Goal: Information Seeking & Learning: Check status

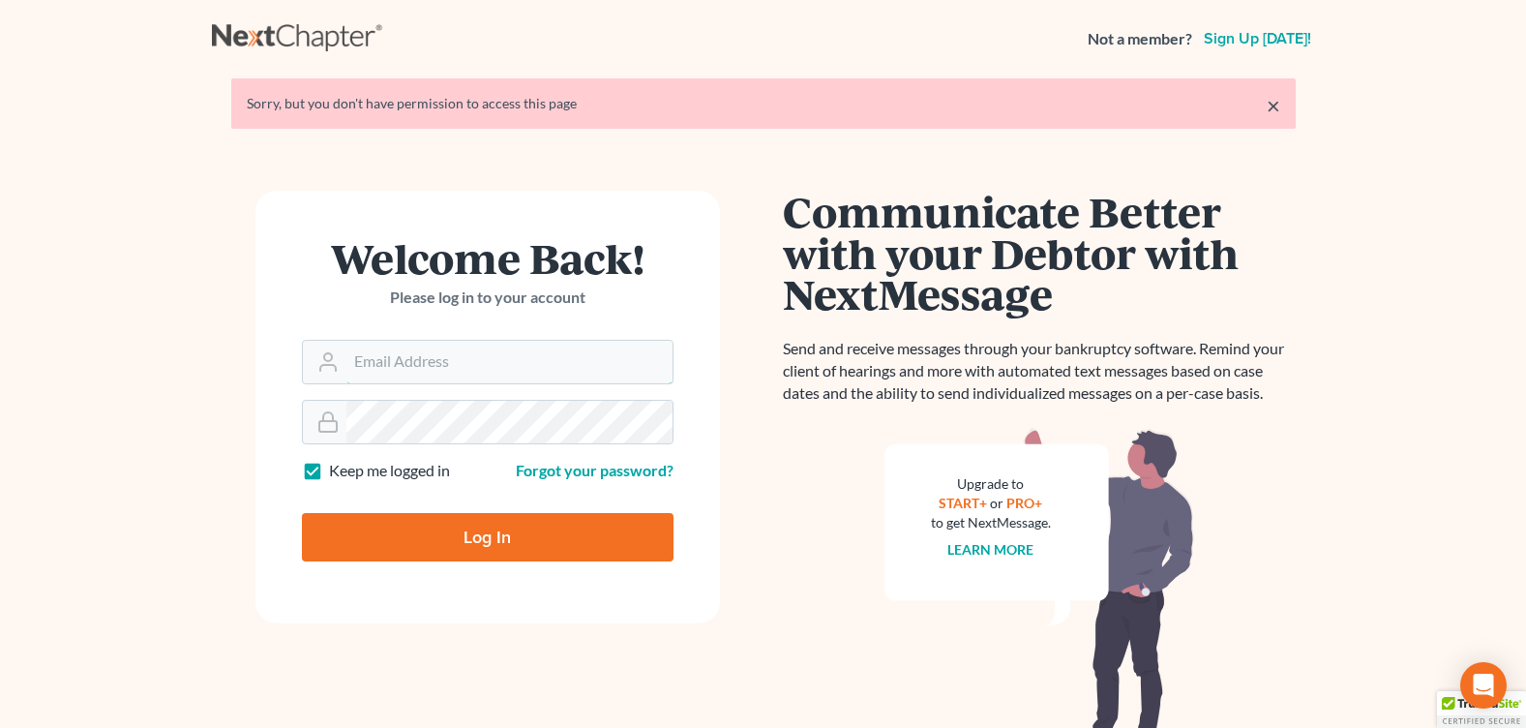
type input "[PERSON_NAME][EMAIL_ADDRESS][DOMAIN_NAME]"
click at [544, 529] on input "Log In" at bounding box center [488, 537] width 372 height 48
type input "Thinking..."
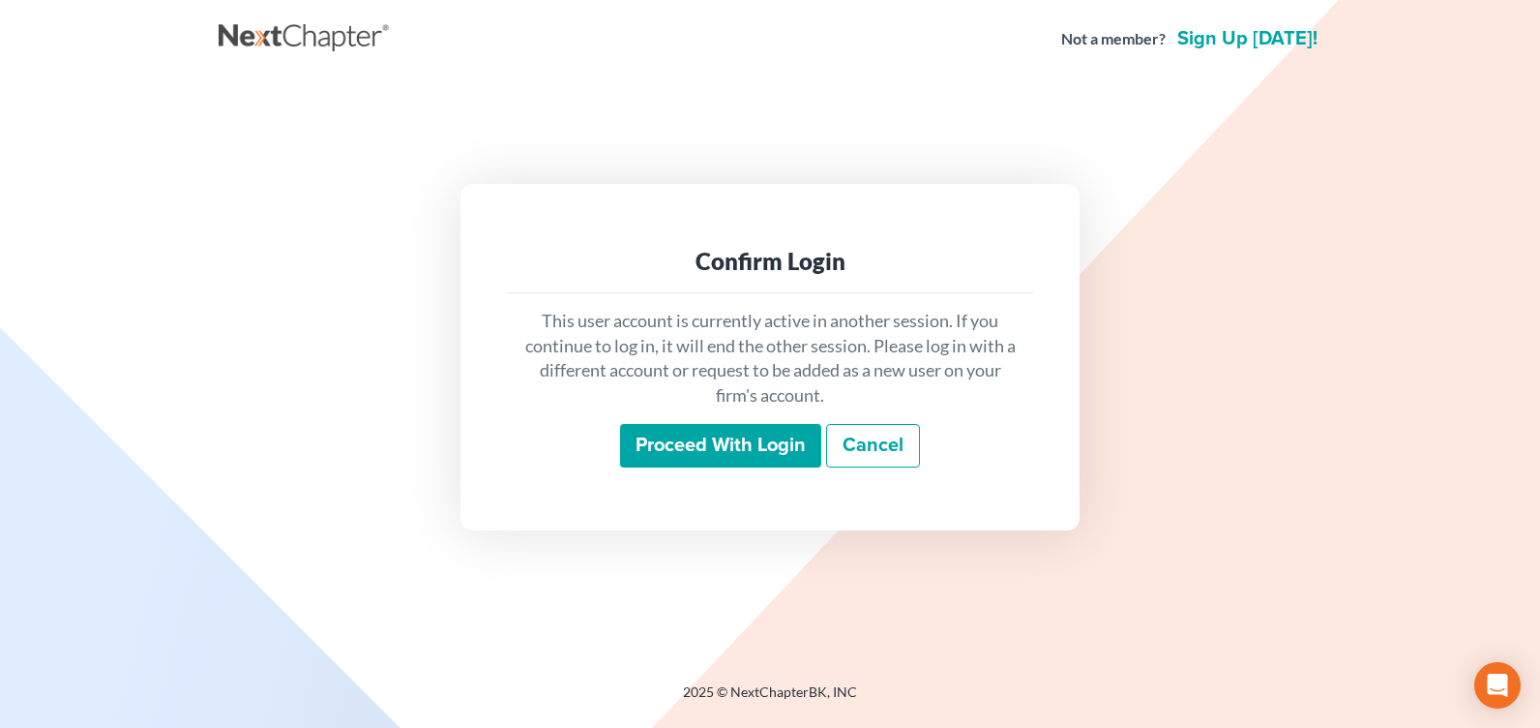
click at [682, 444] on input "Proceed with login" at bounding box center [720, 446] width 201 height 45
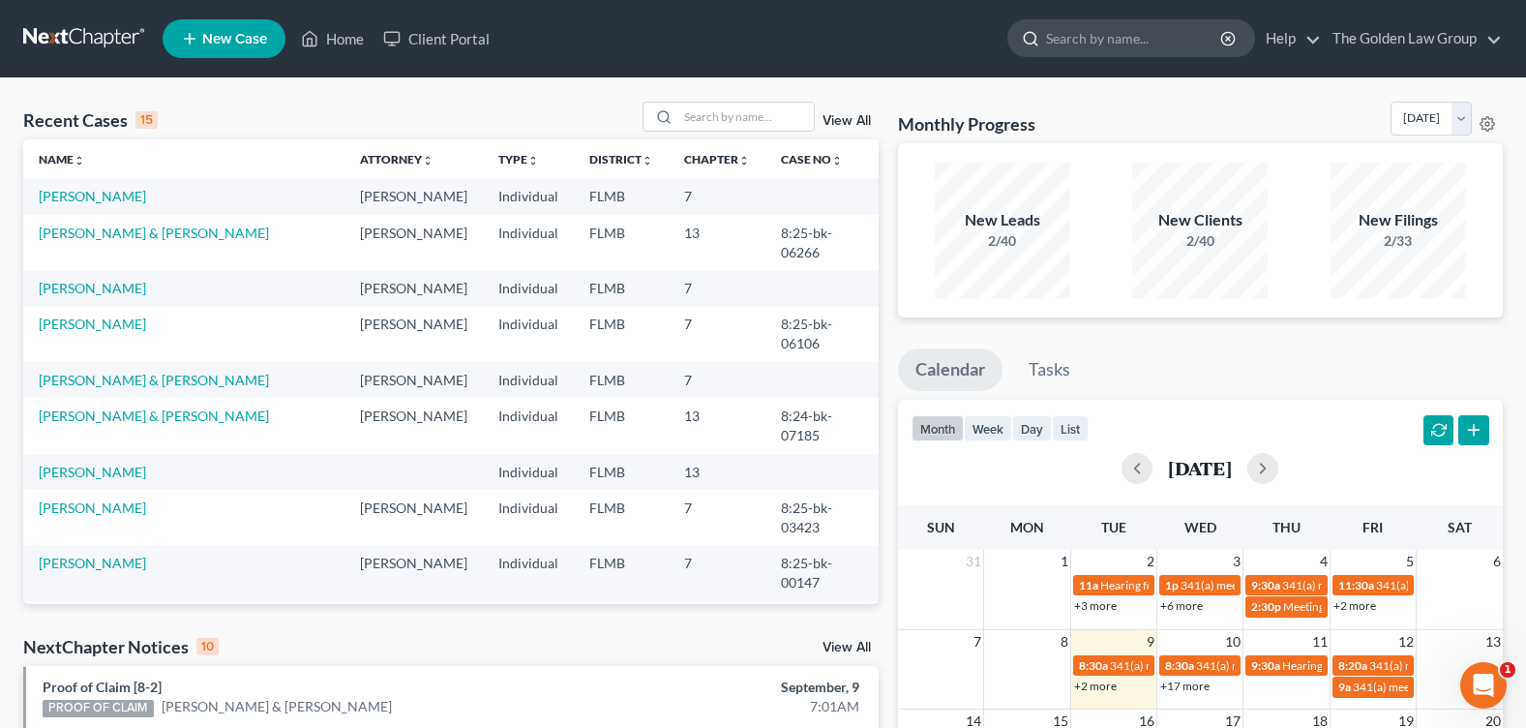
click at [1088, 40] on input "search" at bounding box center [1134, 38] width 177 height 36
type input "roseberry"
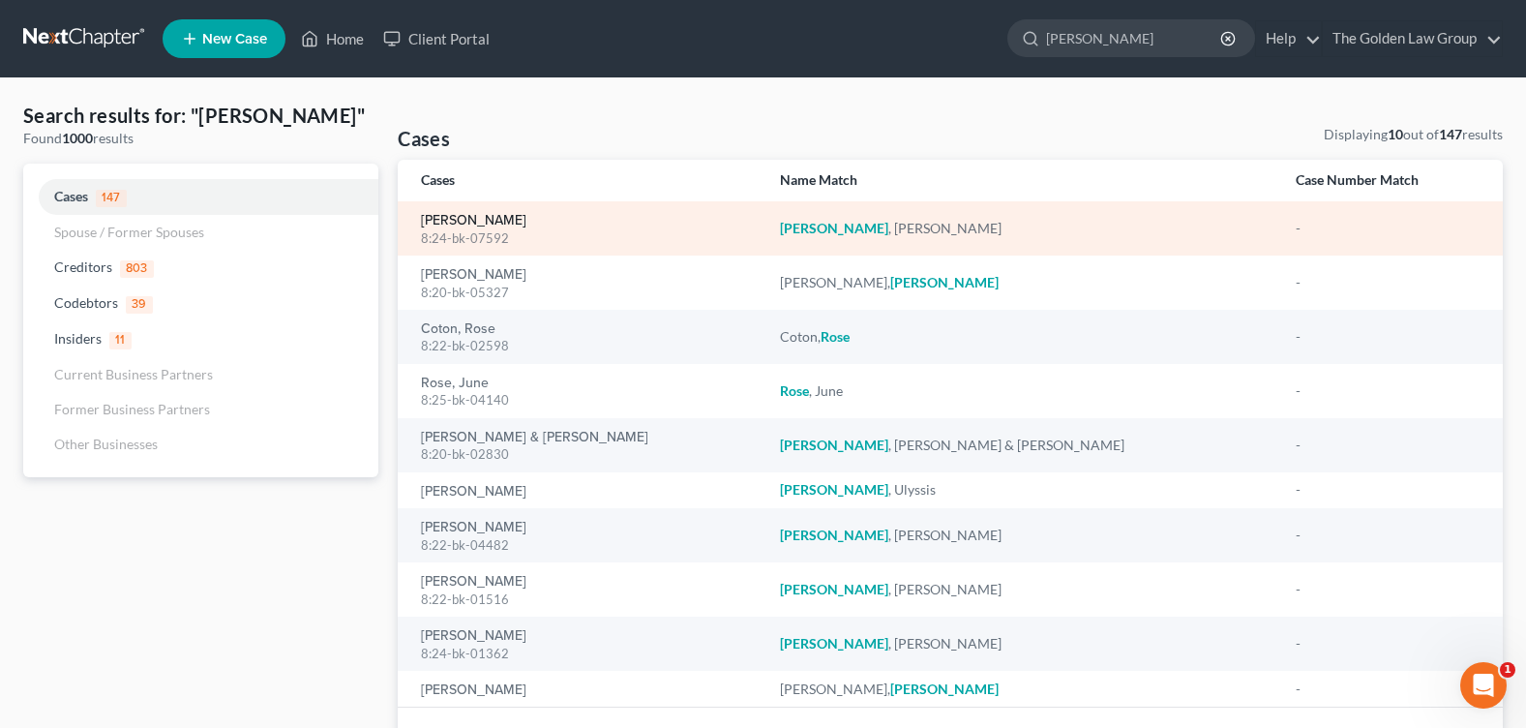
click at [486, 223] on link "Roseberry, Angela" at bounding box center [473, 221] width 105 height 14
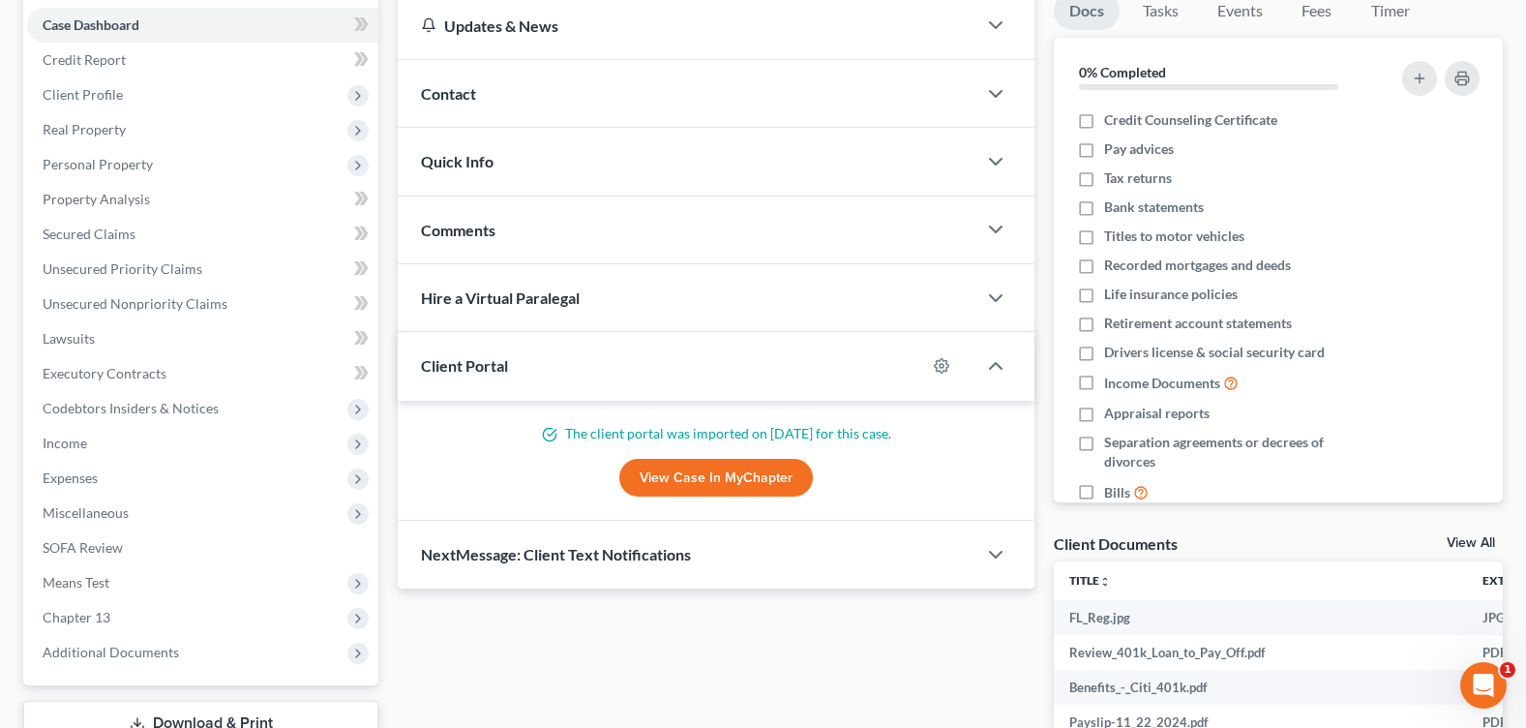
scroll to position [290, 0]
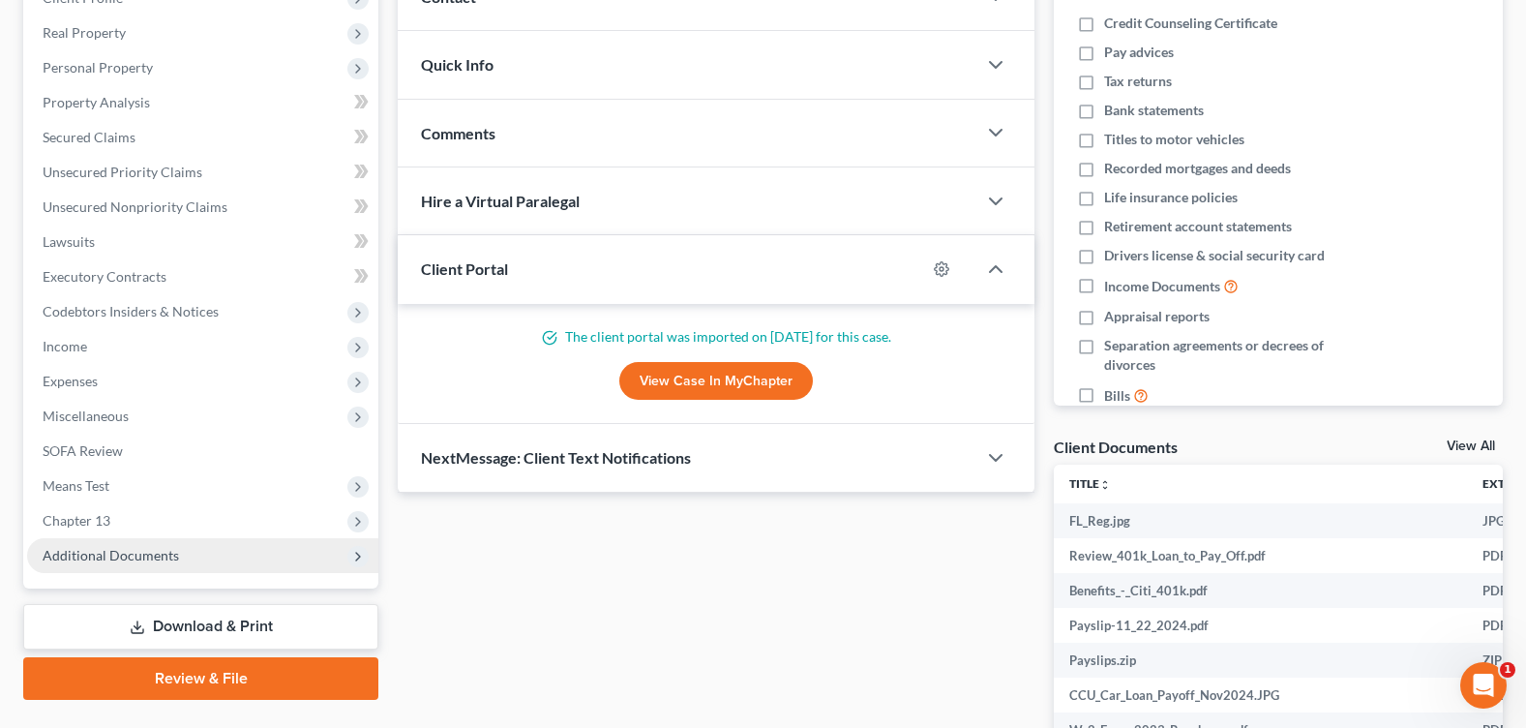
click at [155, 555] on span "Additional Documents" at bounding box center [111, 555] width 136 height 16
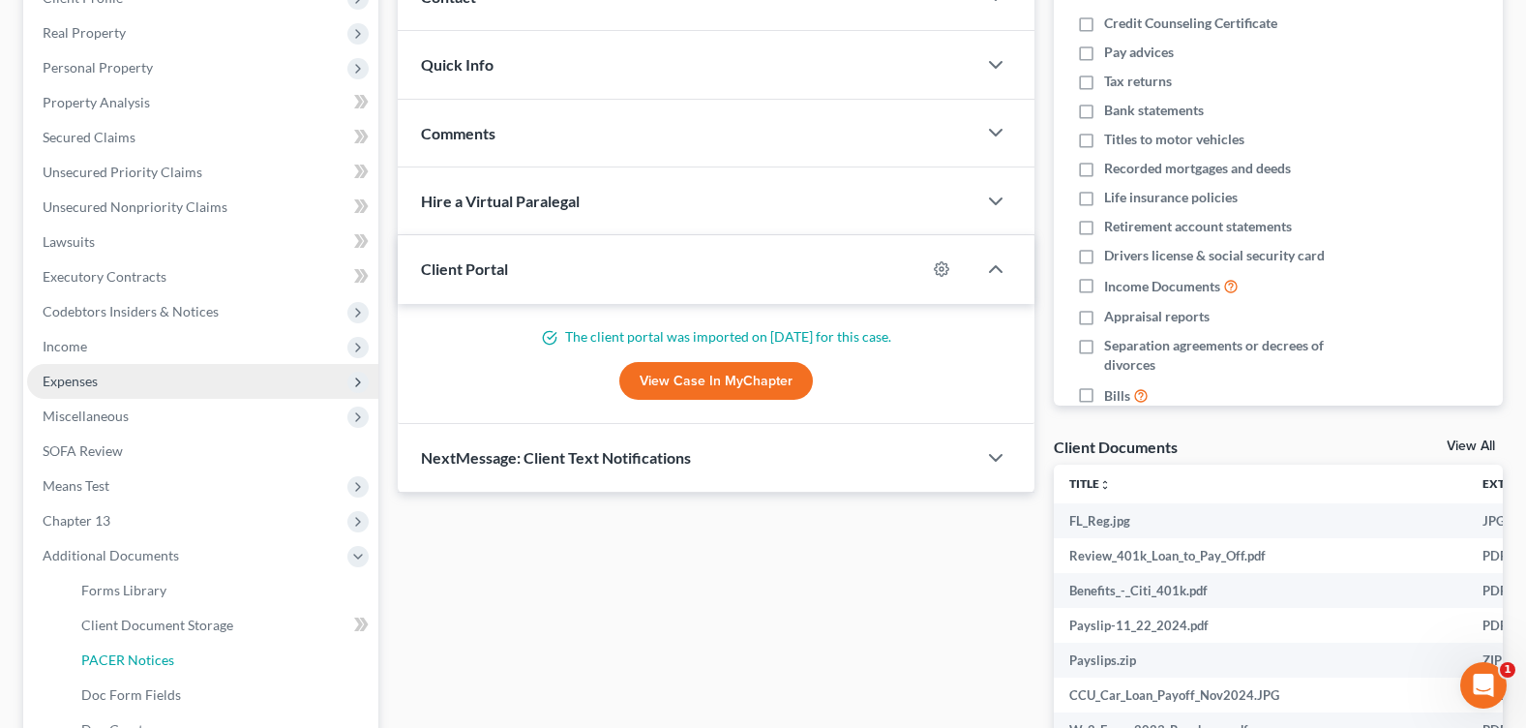
click at [164, 663] on span "PACER Notices" at bounding box center [127, 659] width 93 height 16
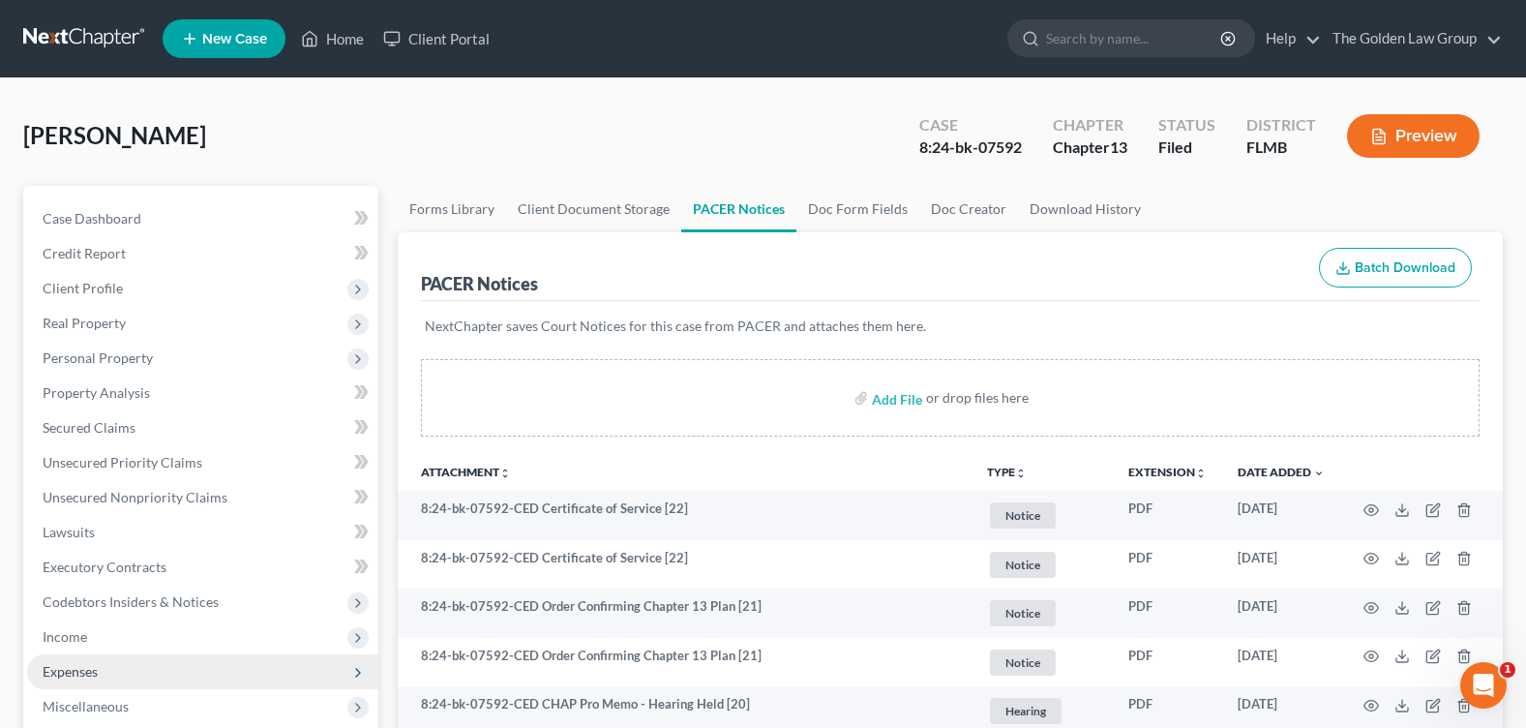
scroll to position [387, 0]
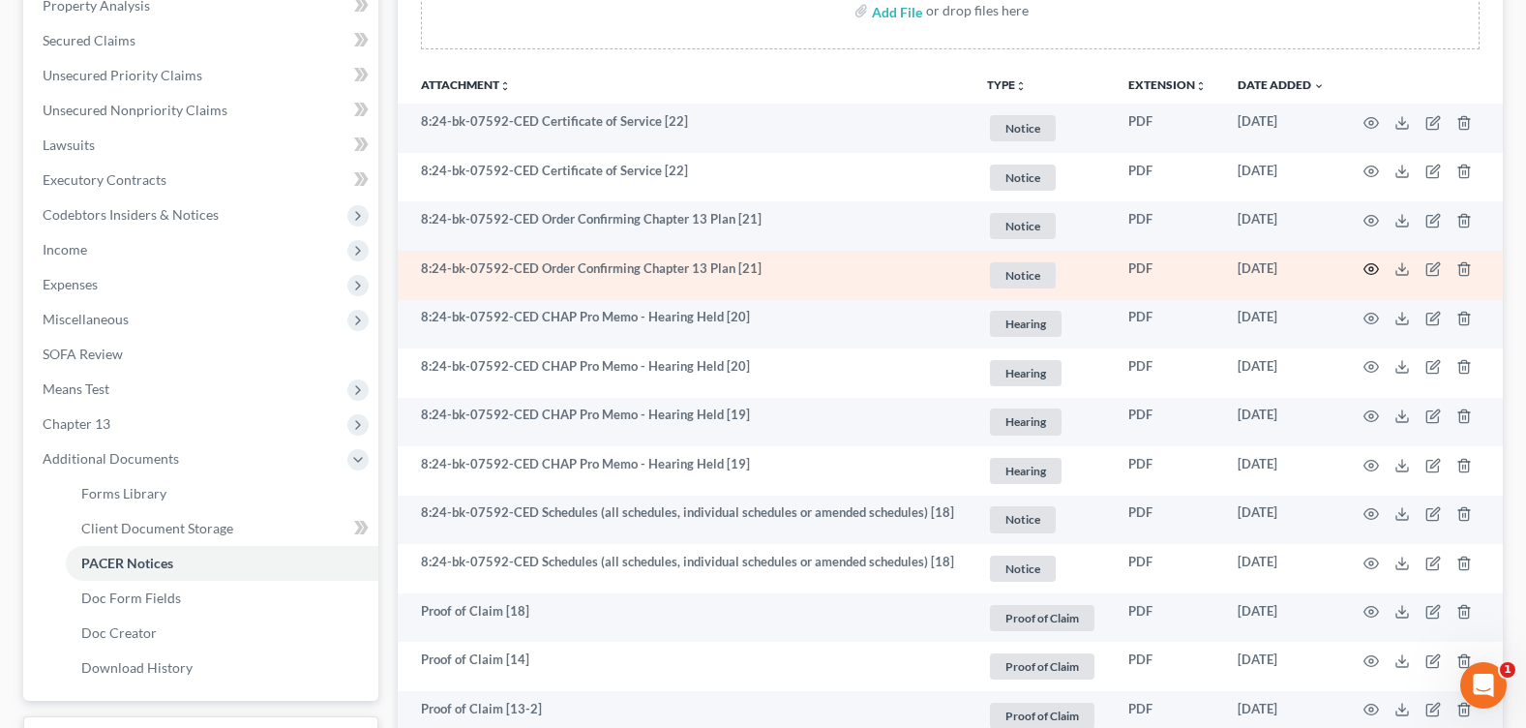
click at [1375, 272] on icon "button" at bounding box center [1370, 268] width 15 height 15
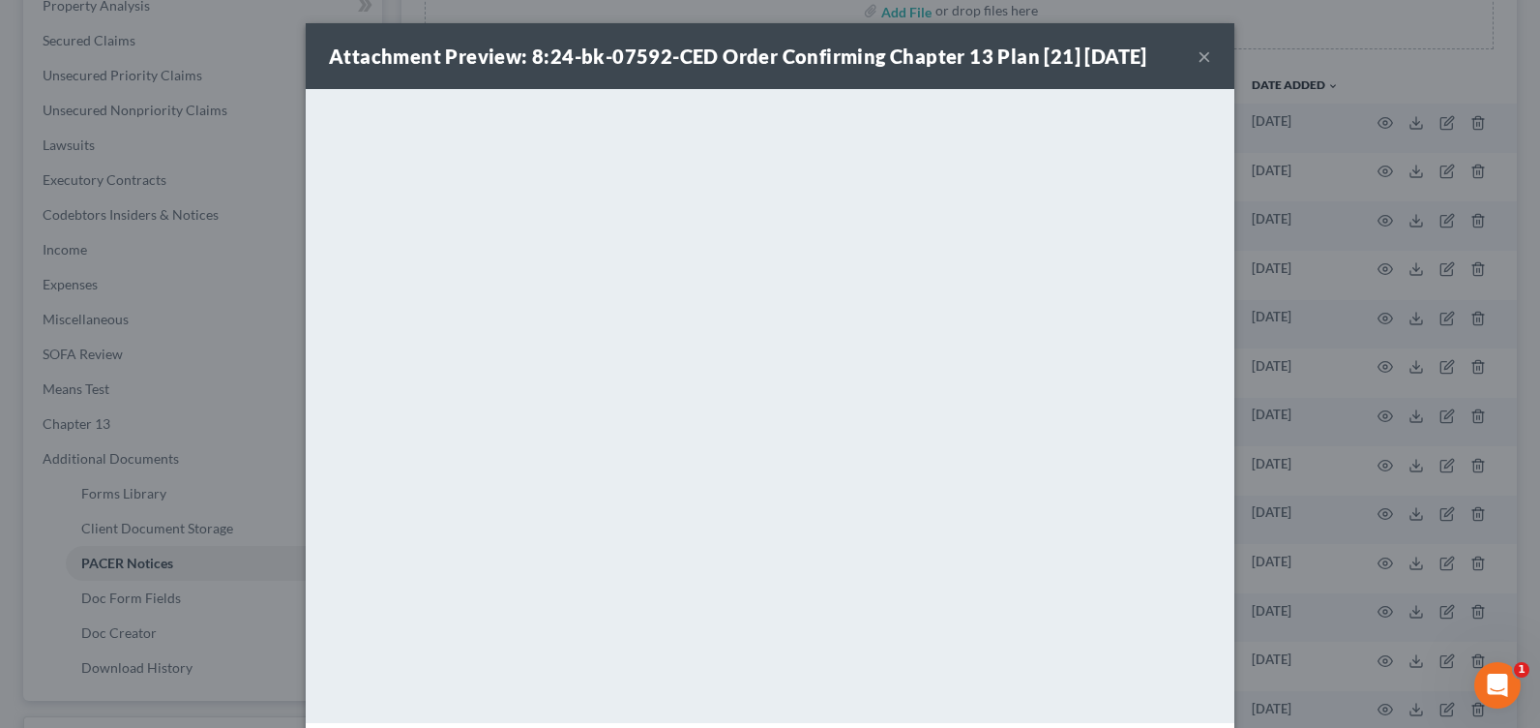
click at [1203, 59] on button "×" at bounding box center [1205, 56] width 14 height 23
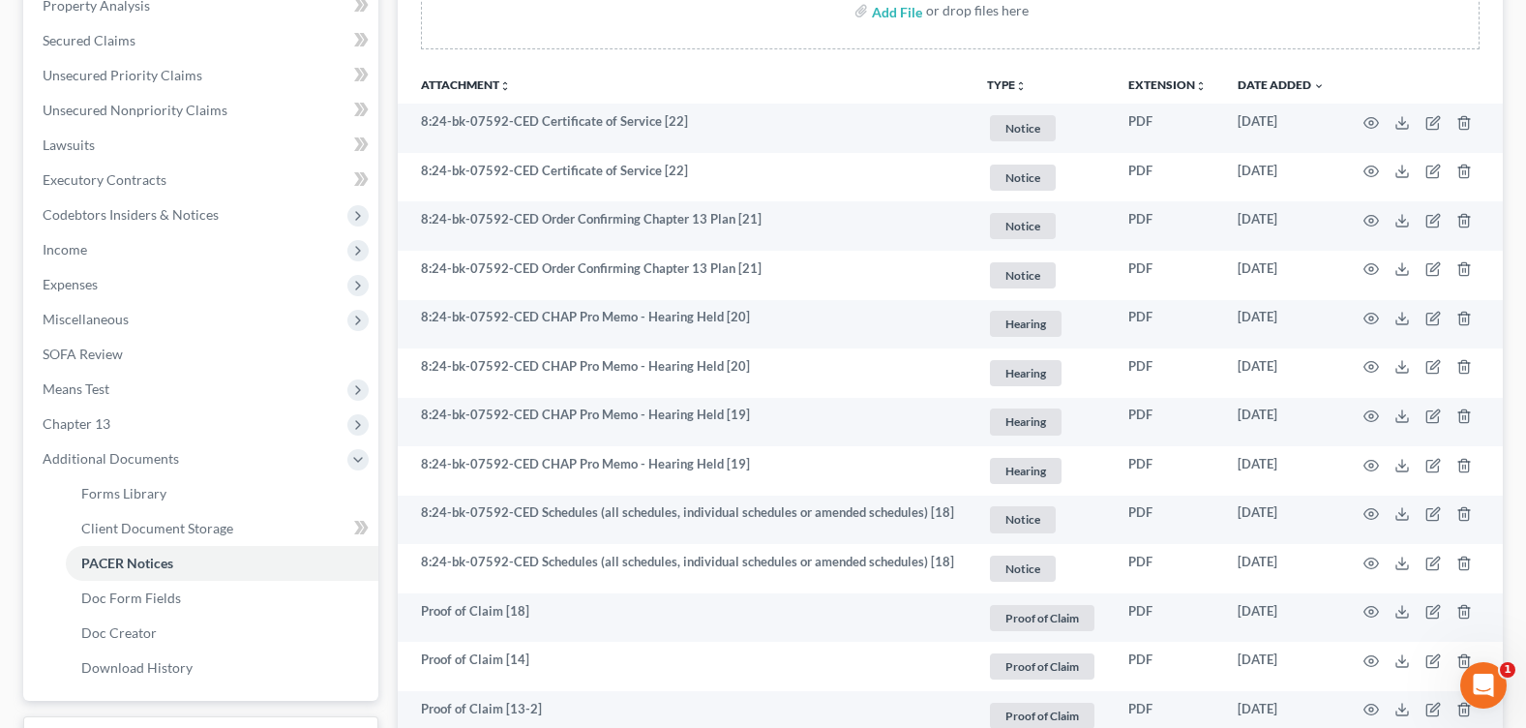
scroll to position [0, 0]
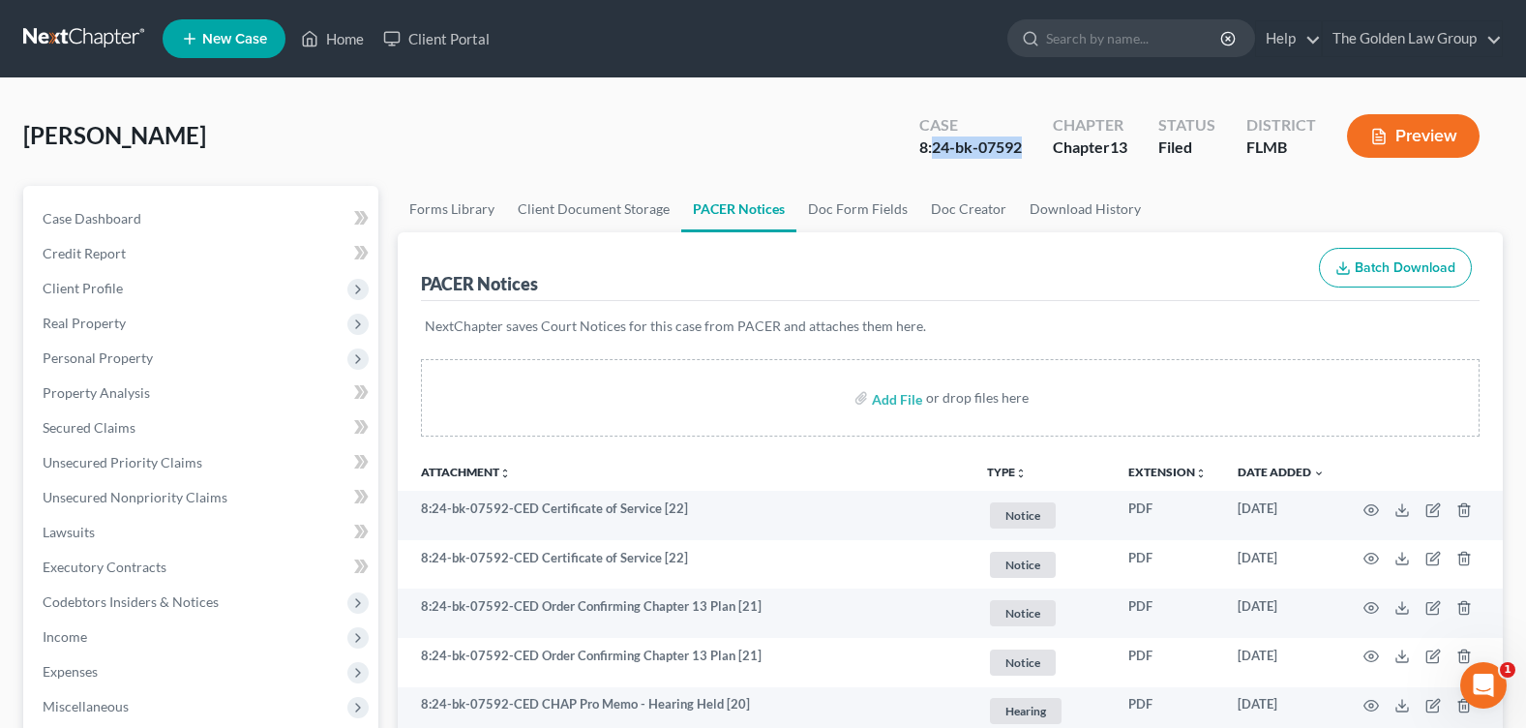
drag, startPoint x: 932, startPoint y: 146, endPoint x: 1024, endPoint y: 150, distance: 92.0
click at [1024, 150] on div "Case 8:24-bk-07592" at bounding box center [971, 137] width 134 height 57
copy div "24-bk-07592"
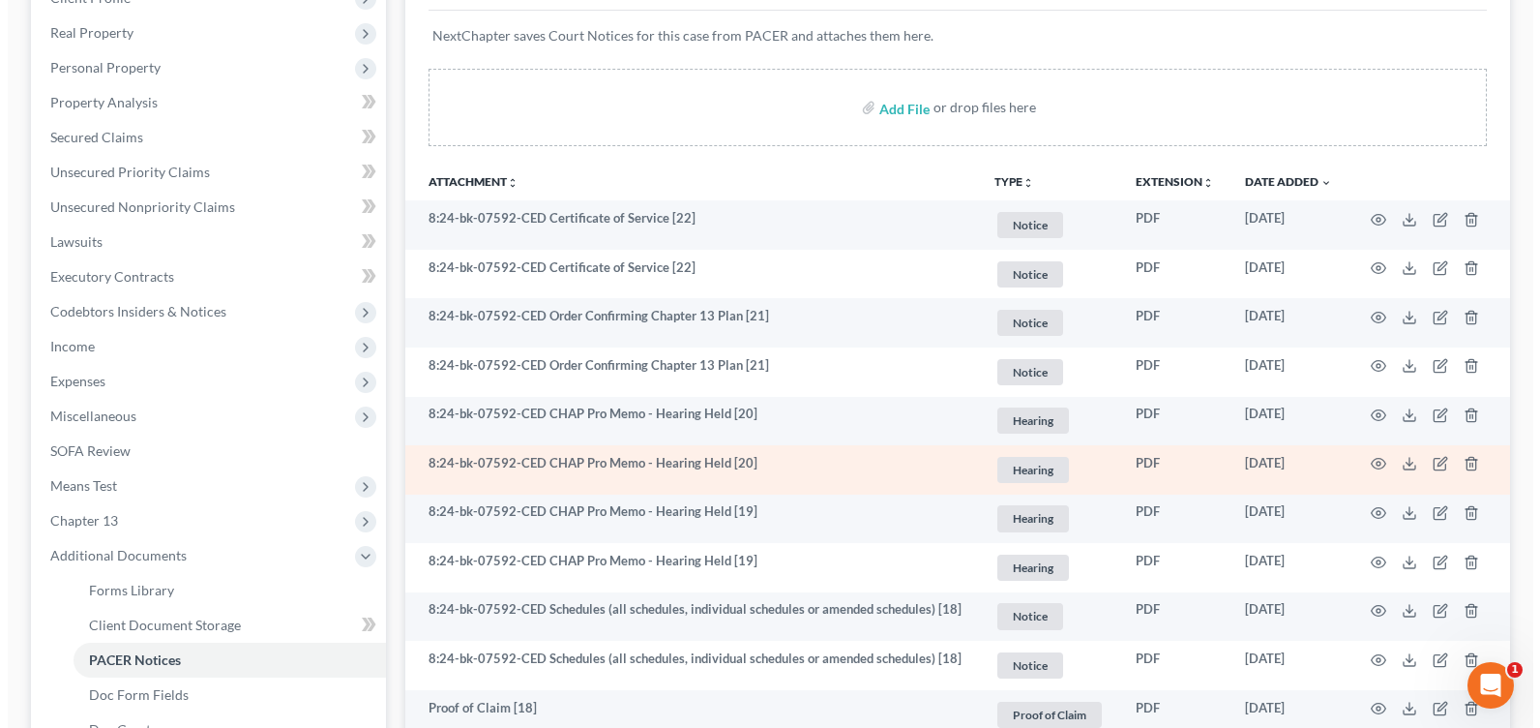
scroll to position [387, 0]
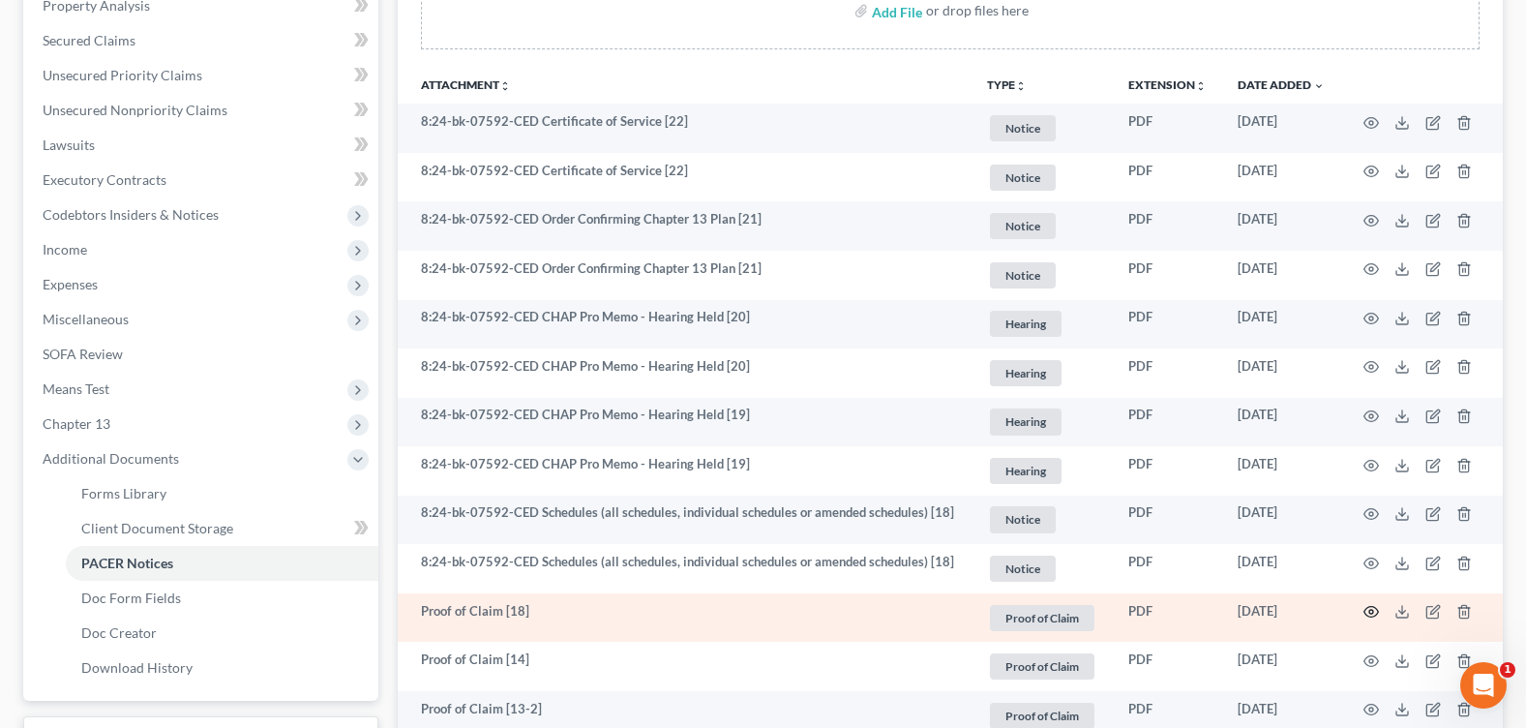
click at [1366, 611] on icon "button" at bounding box center [1370, 611] width 15 height 15
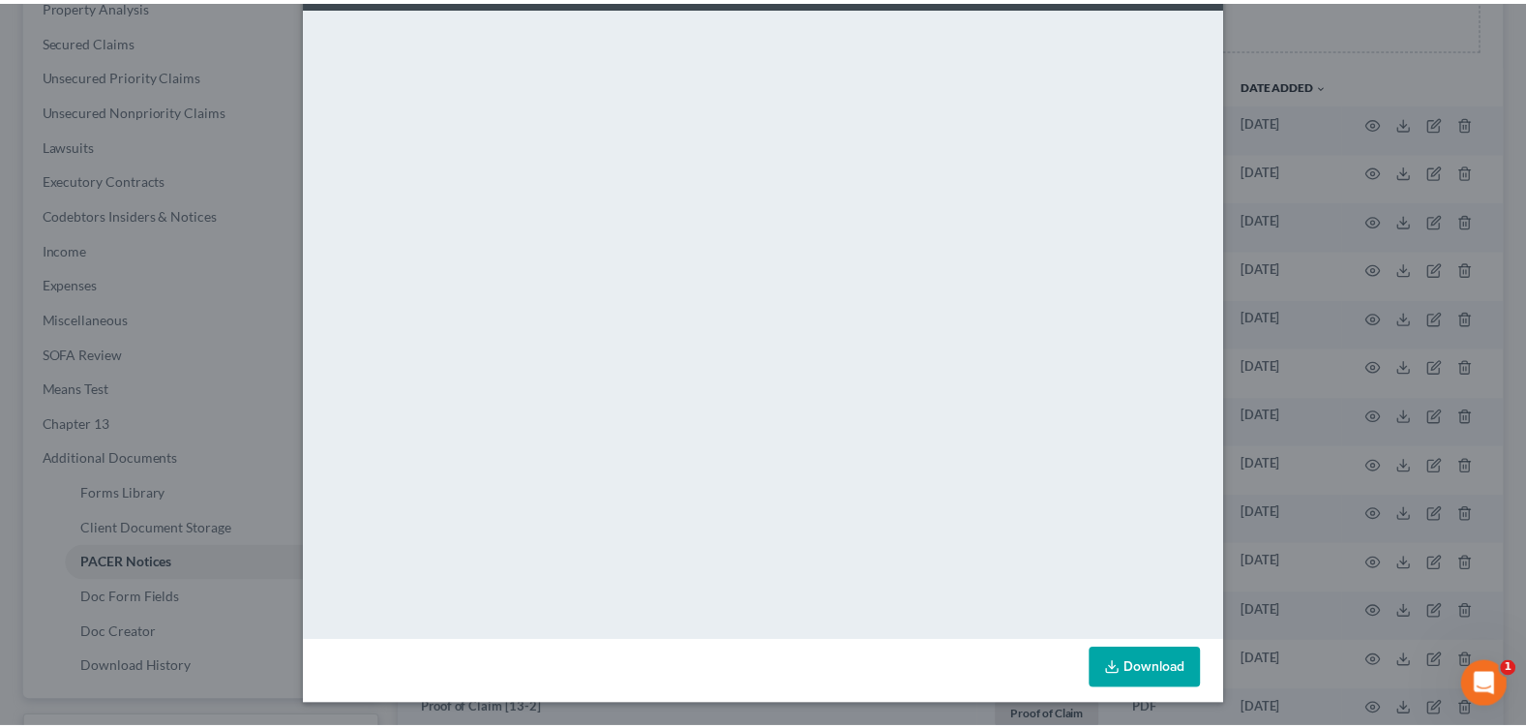
scroll to position [0, 0]
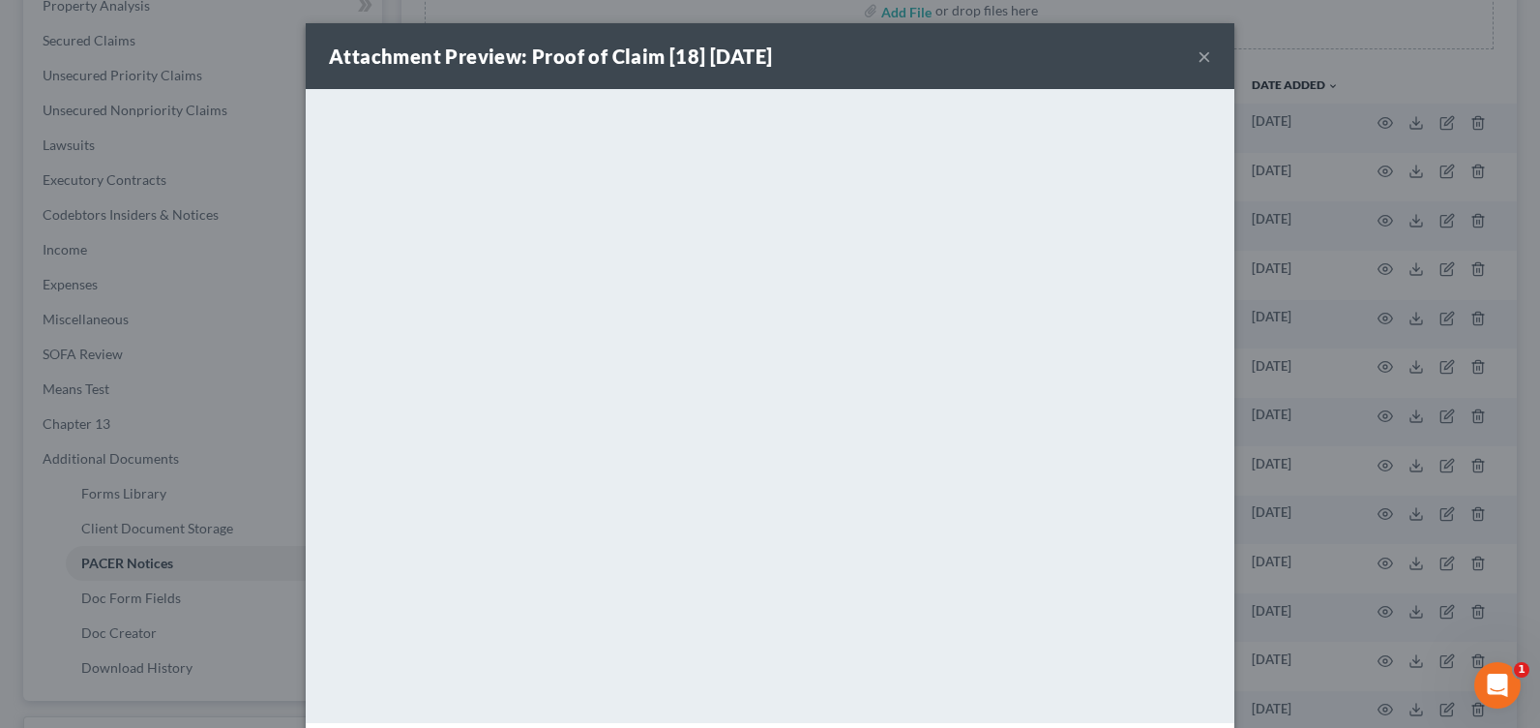
click at [1199, 54] on button "×" at bounding box center [1205, 56] width 14 height 23
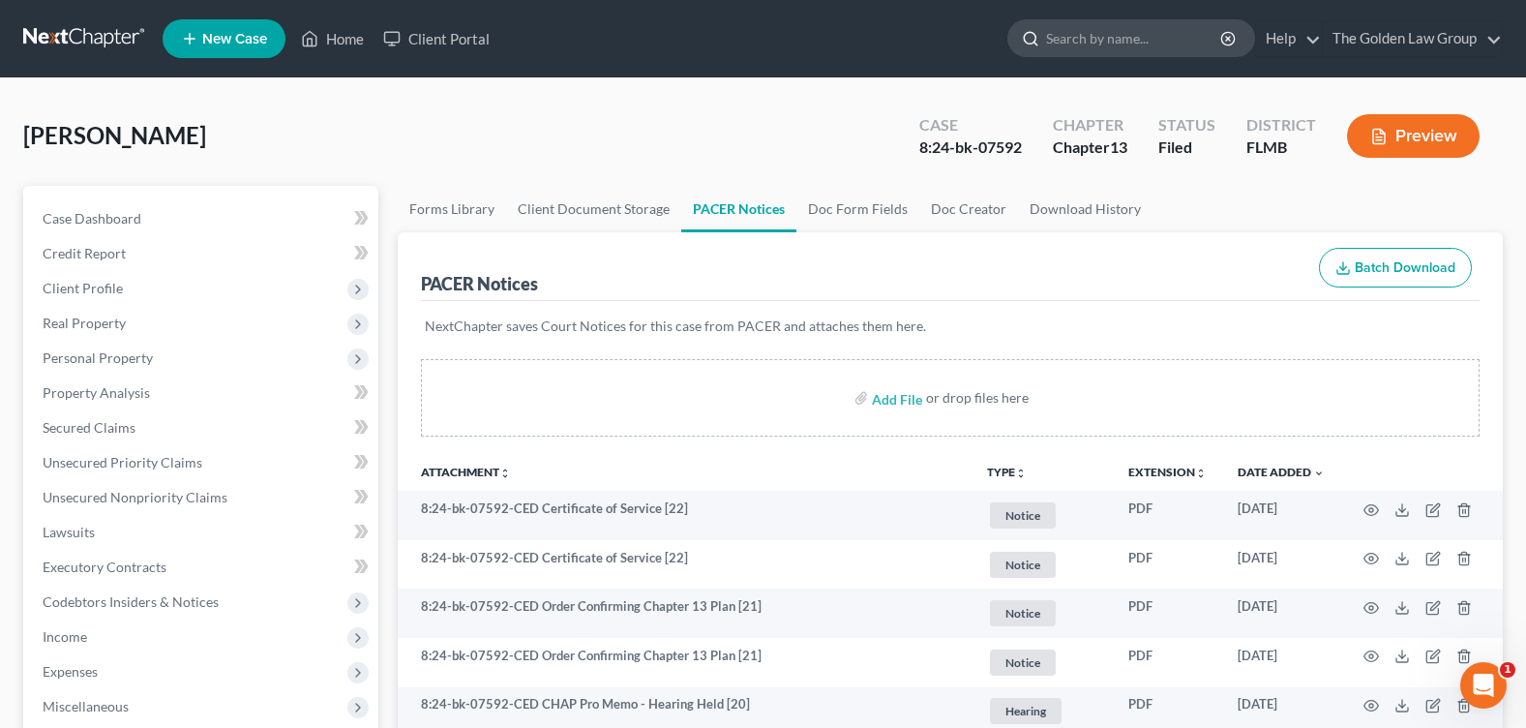
click at [1110, 44] on input "search" at bounding box center [1134, 38] width 177 height 36
type input "wilson"
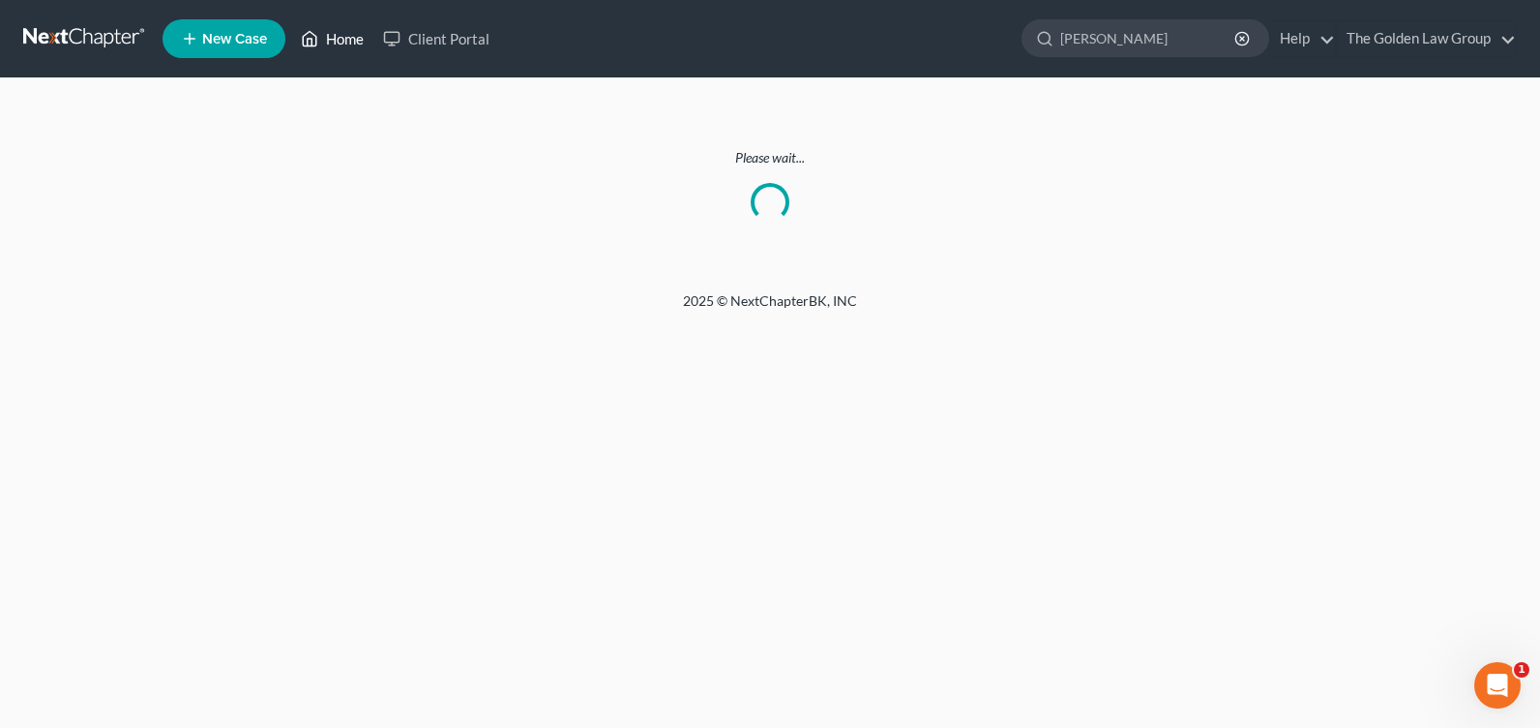
click at [345, 32] on link "Home" at bounding box center [332, 38] width 82 height 35
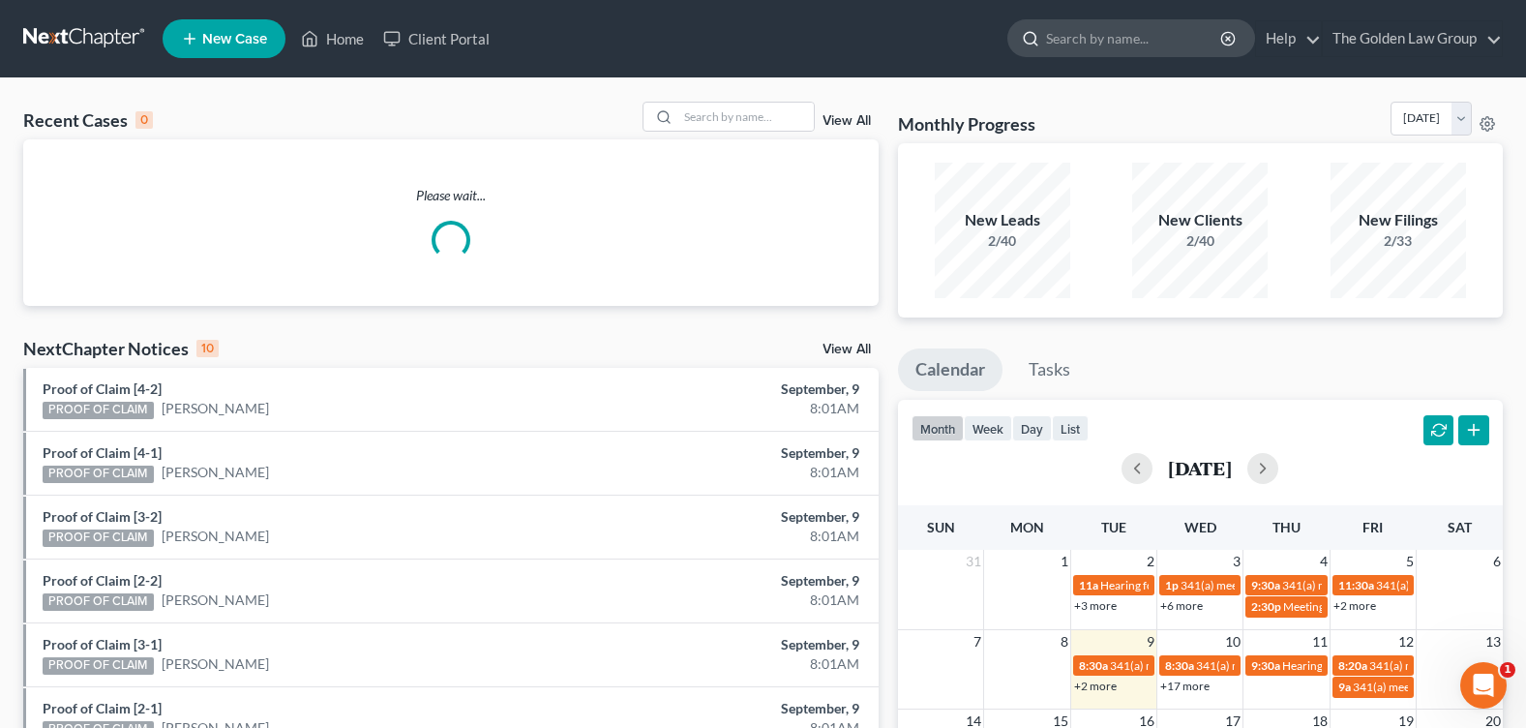
click at [1077, 32] on input "search" at bounding box center [1134, 38] width 177 height 36
type input "wils"
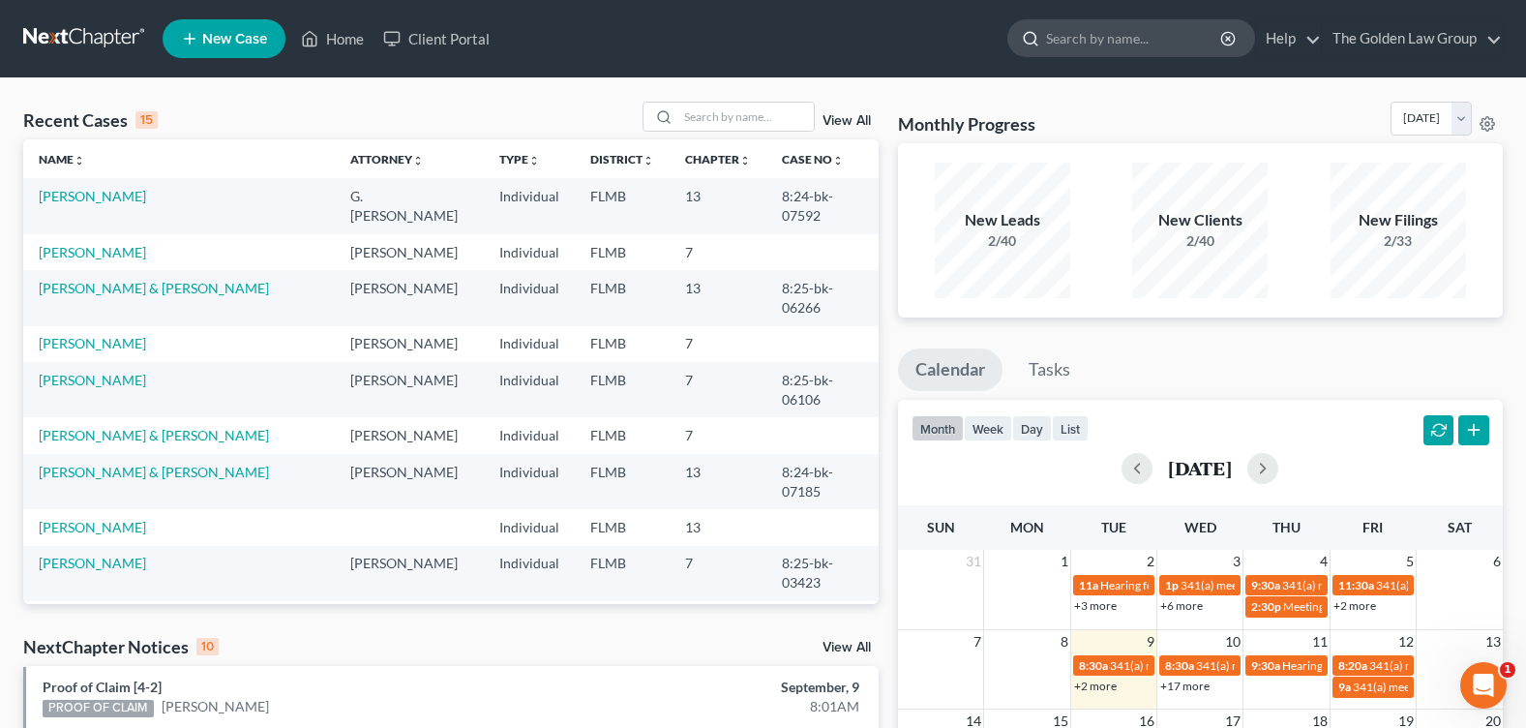
click at [1091, 37] on input "search" at bounding box center [1134, 38] width 177 height 36
type input "wilson, l"
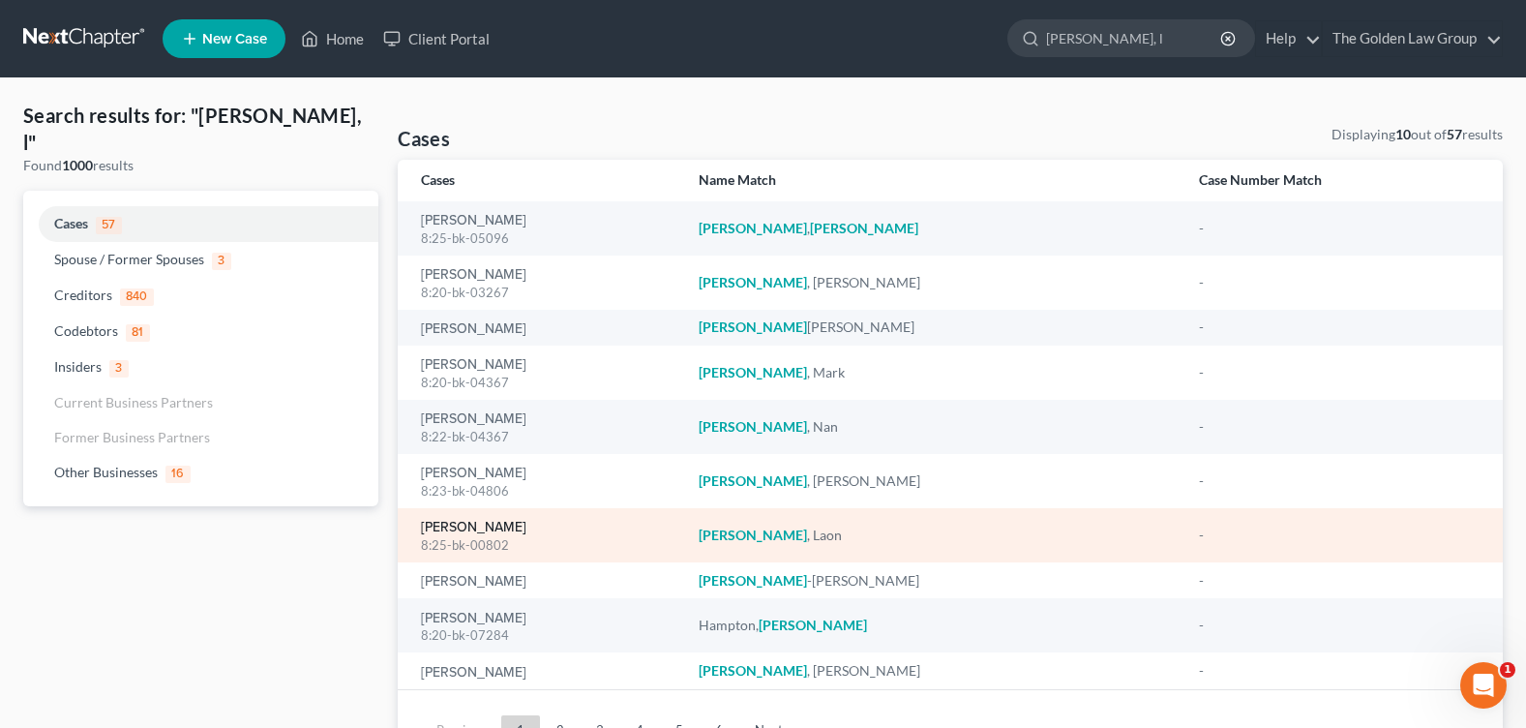
click at [478, 525] on link "Wilson, Laon" at bounding box center [473, 528] width 105 height 14
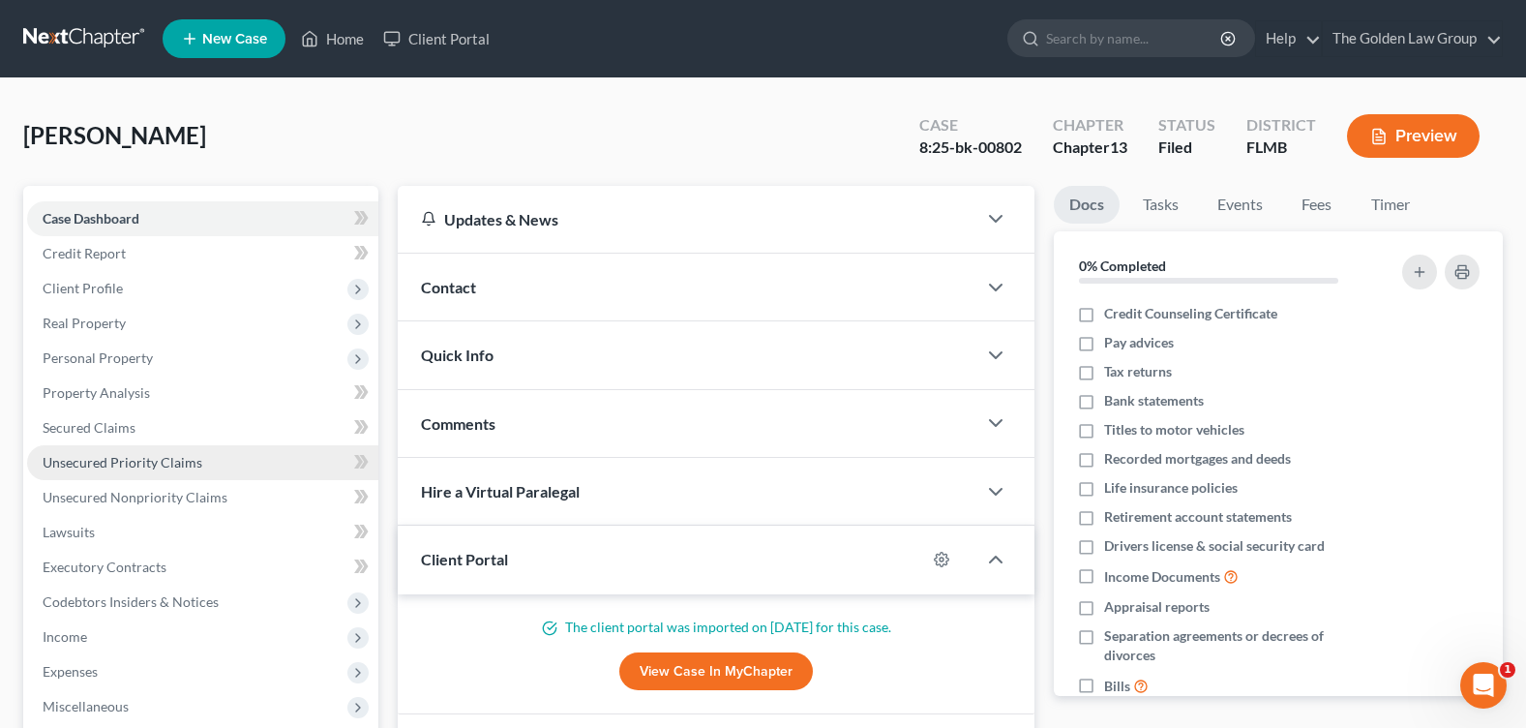
scroll to position [336, 0]
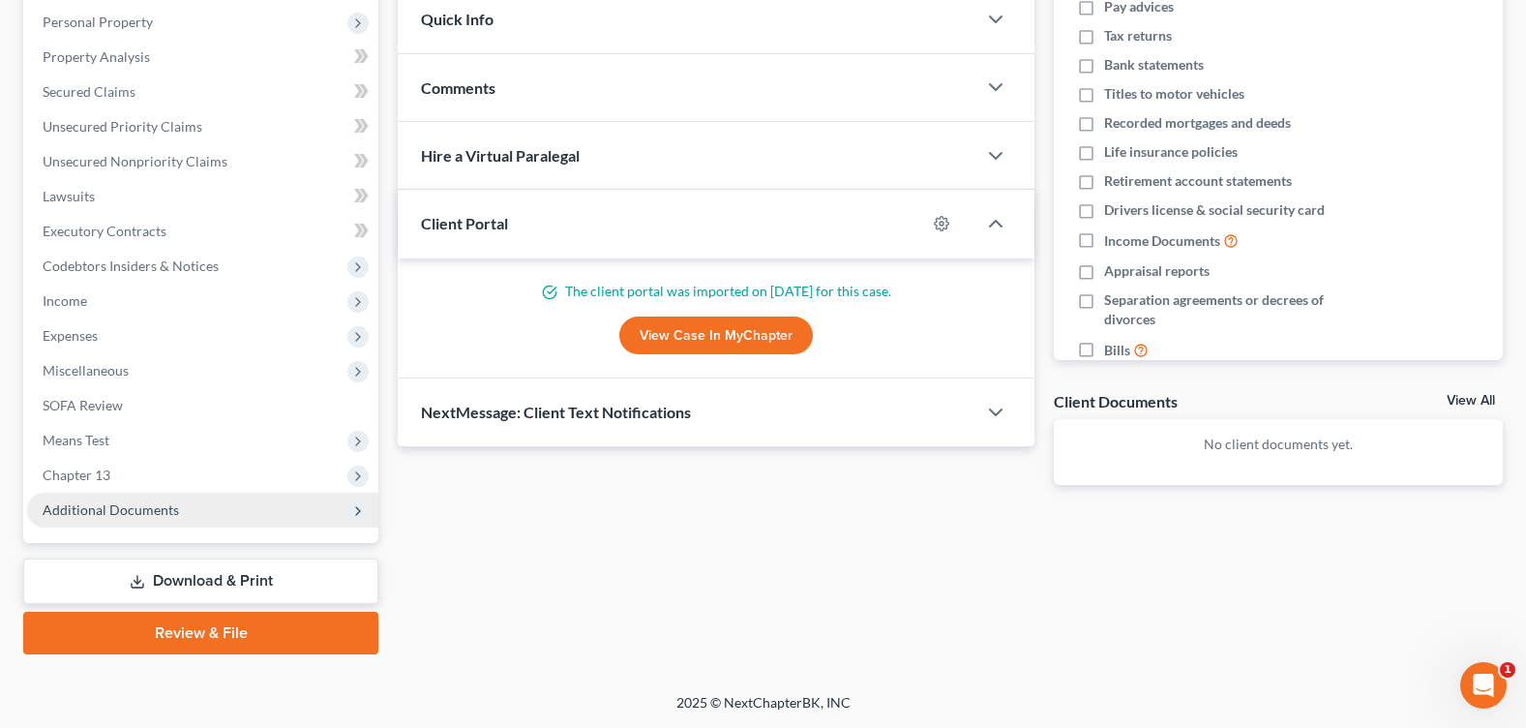
click at [136, 517] on span "Additional Documents" at bounding box center [111, 509] width 136 height 16
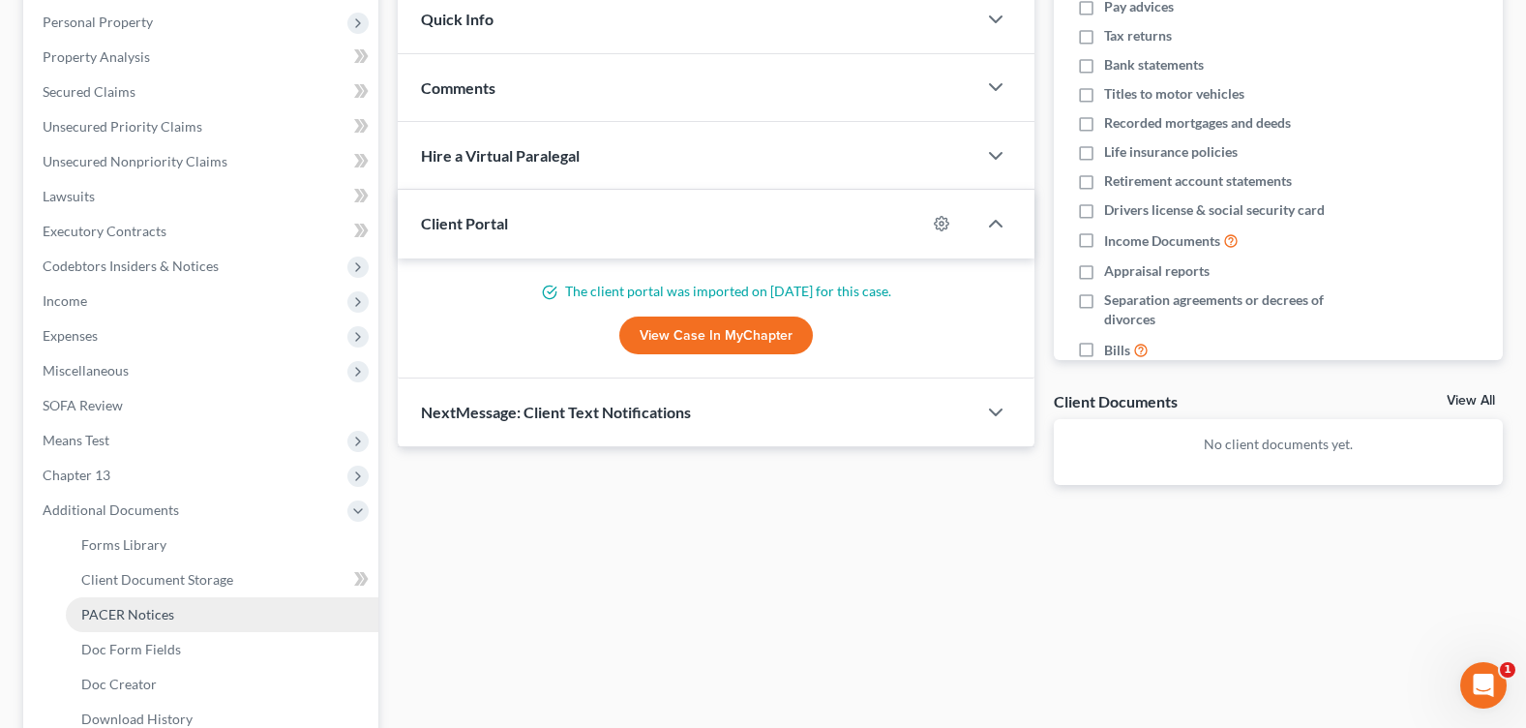
click at [156, 609] on span "PACER Notices" at bounding box center [127, 614] width 93 height 16
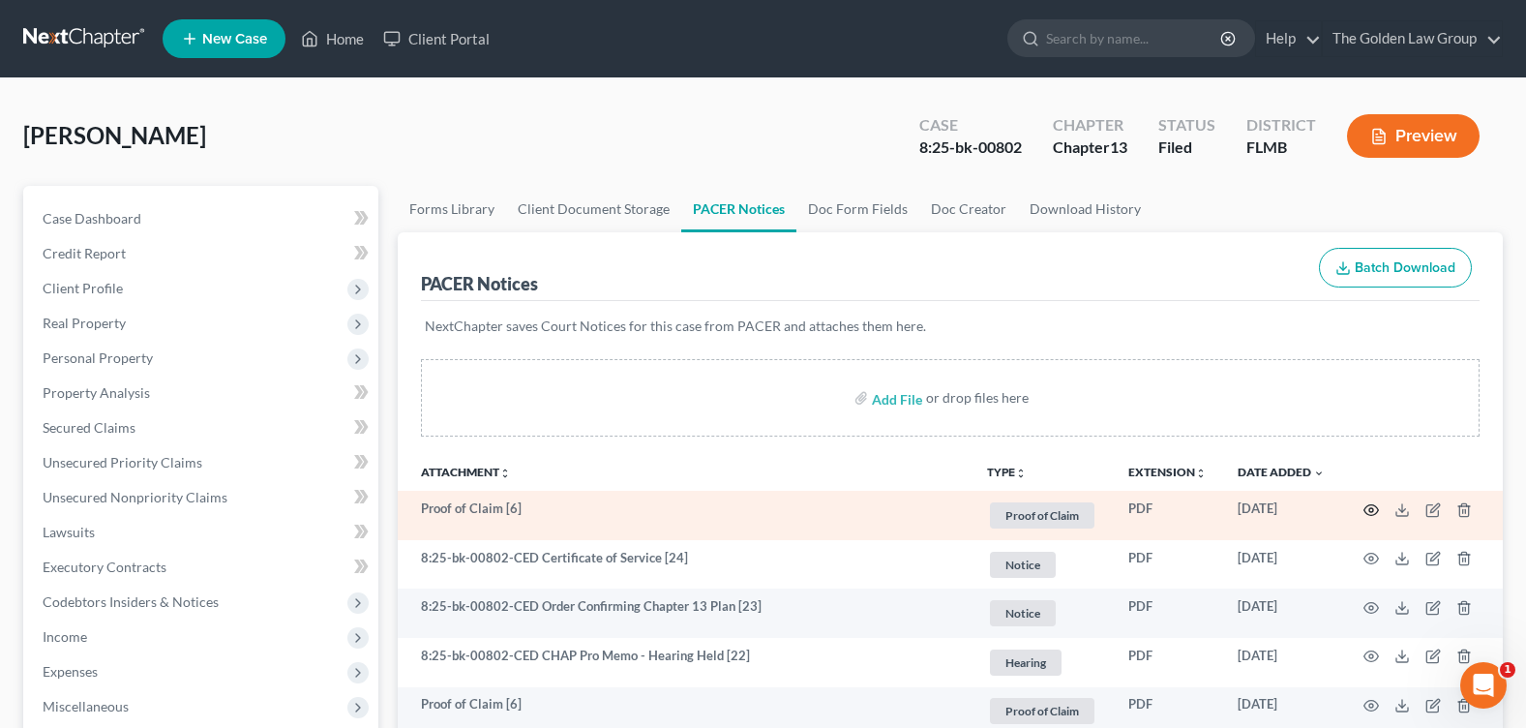
click at [1368, 506] on icon "button" at bounding box center [1370, 509] width 15 height 15
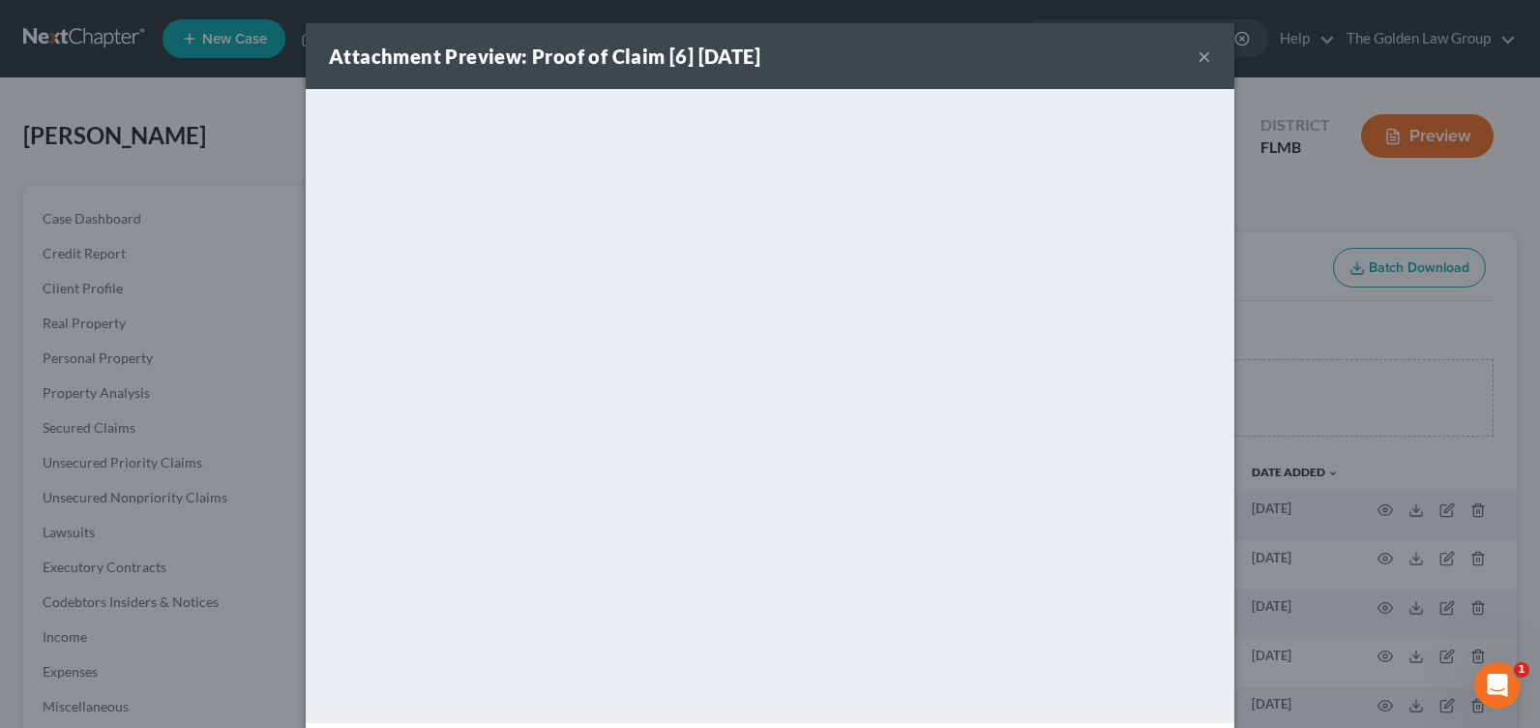
click at [1198, 57] on button "×" at bounding box center [1205, 56] width 14 height 23
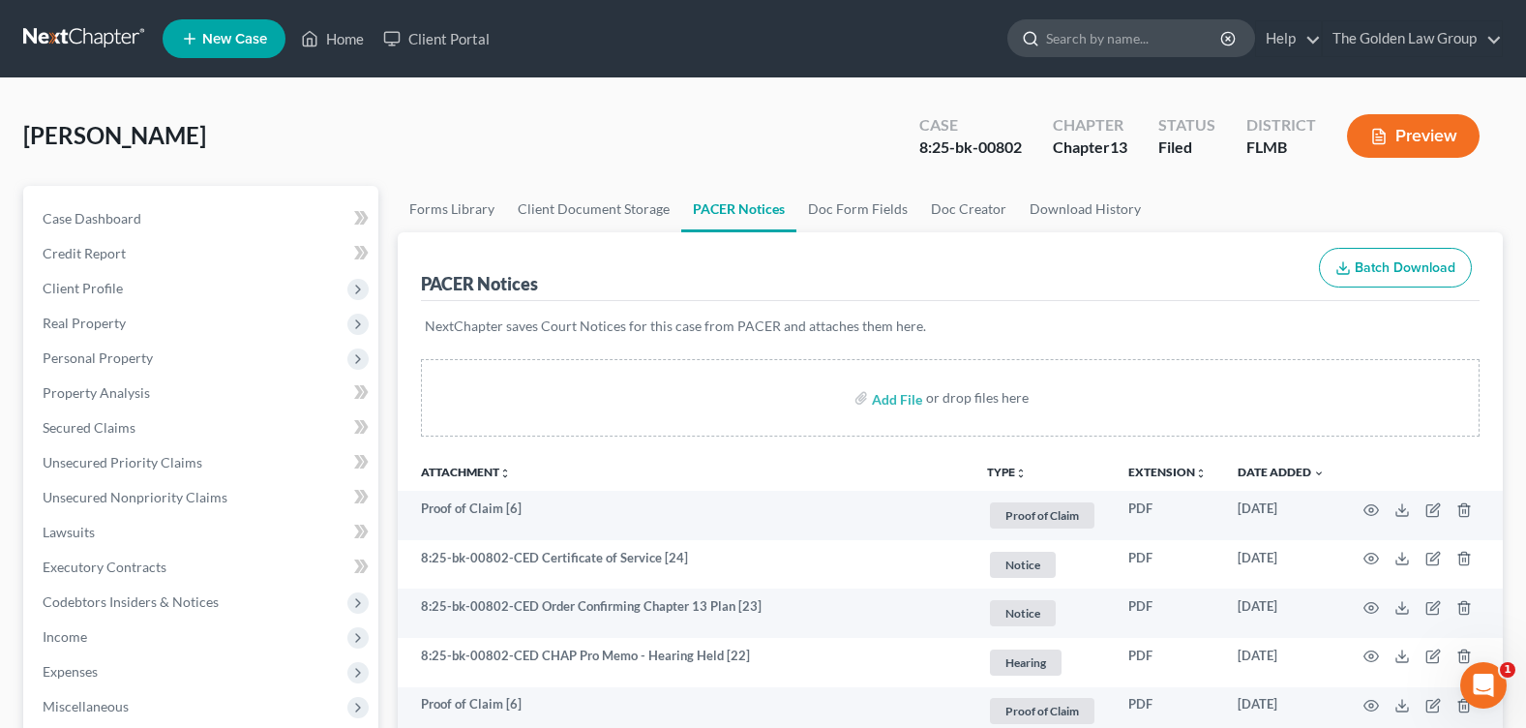
click at [1069, 38] on input "search" at bounding box center [1134, 38] width 177 height 36
type input "scott"
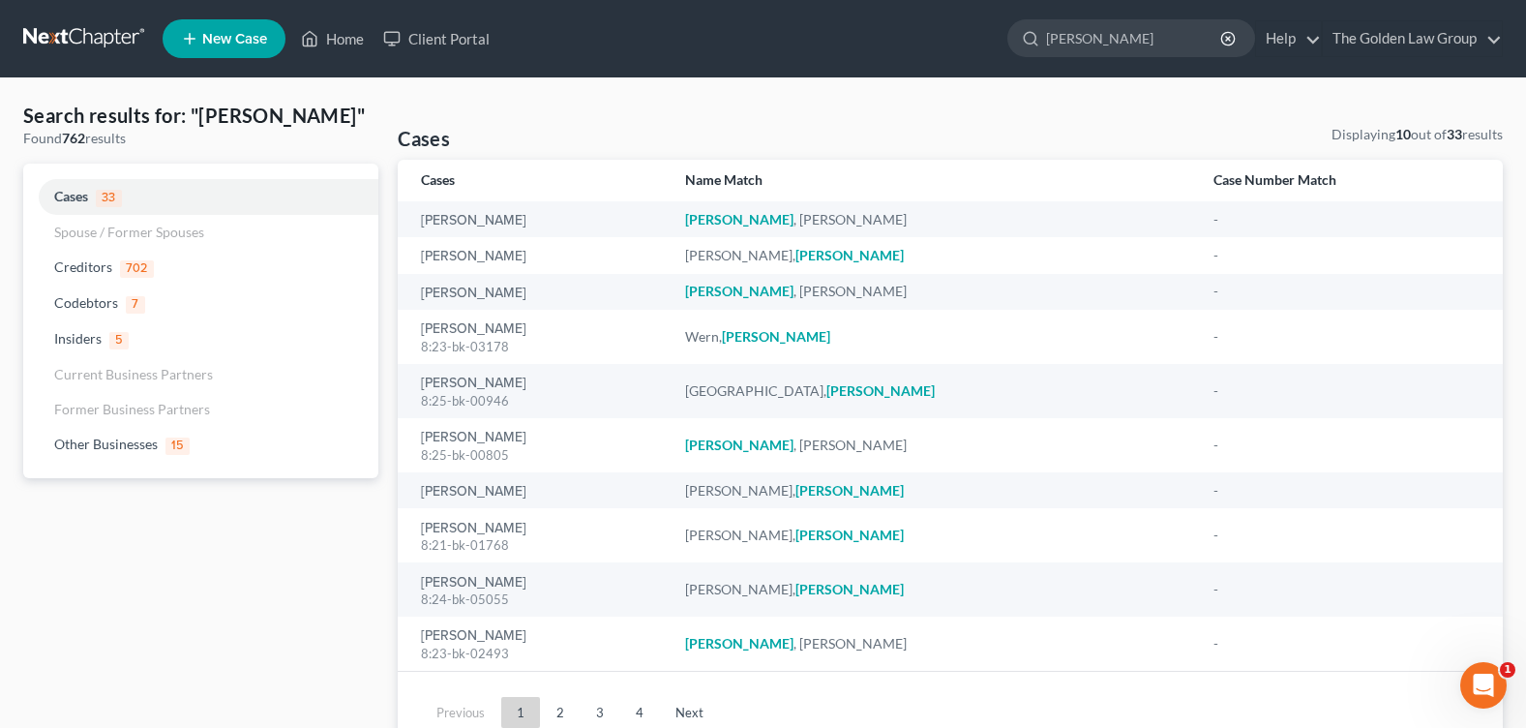
click at [420, 93] on div "Search results for: "scott" Found 762 results Cases 33 Spouse / Former Spouses …" at bounding box center [763, 427] width 1526 height 698
drag, startPoint x: 1096, startPoint y: 30, endPoint x: 1006, endPoint y: 54, distance: 93.2
click at [1007, 54] on div "scott" at bounding box center [1131, 38] width 248 height 38
type input "welte"
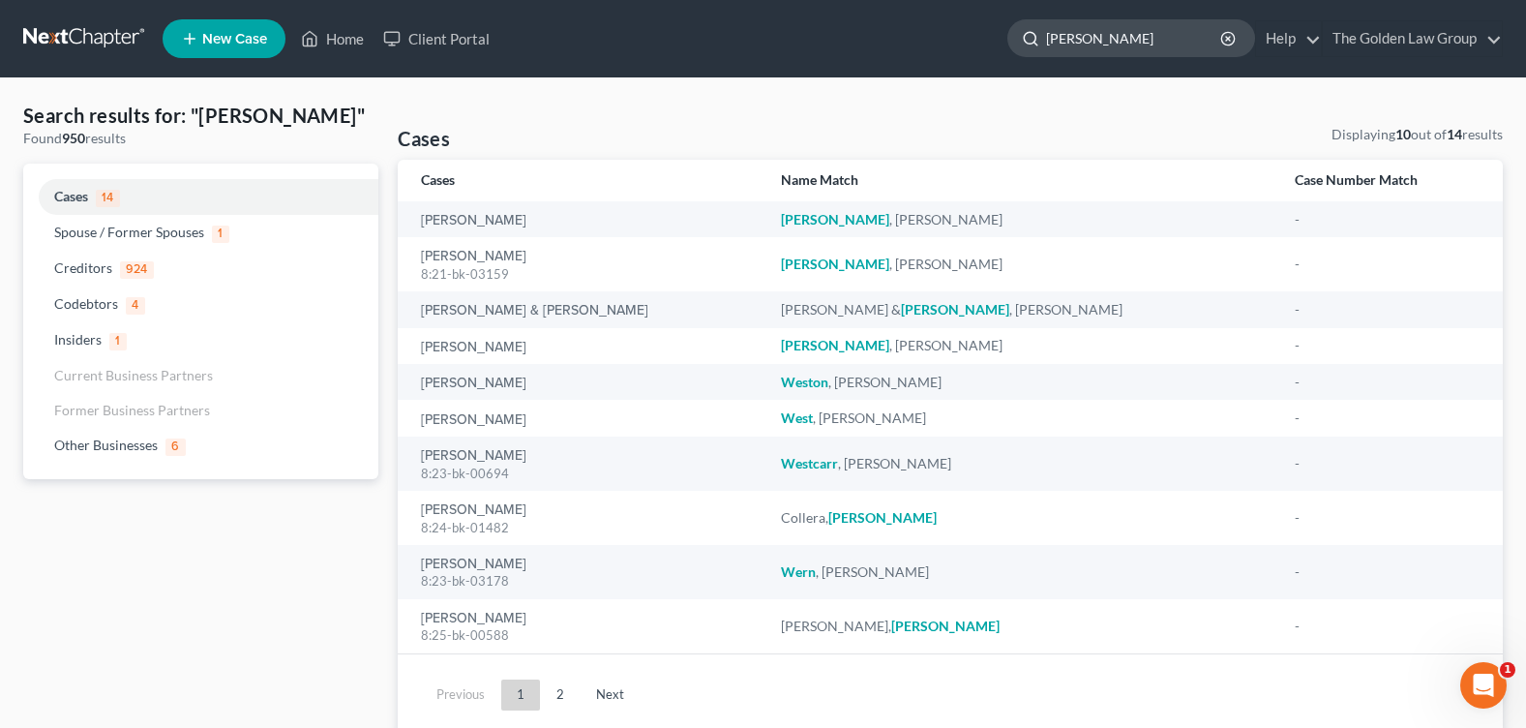
drag, startPoint x: 1086, startPoint y: 43, endPoint x: 1037, endPoint y: 44, distance: 48.4
click at [1037, 44] on div "welte" at bounding box center [1131, 38] width 248 height 38
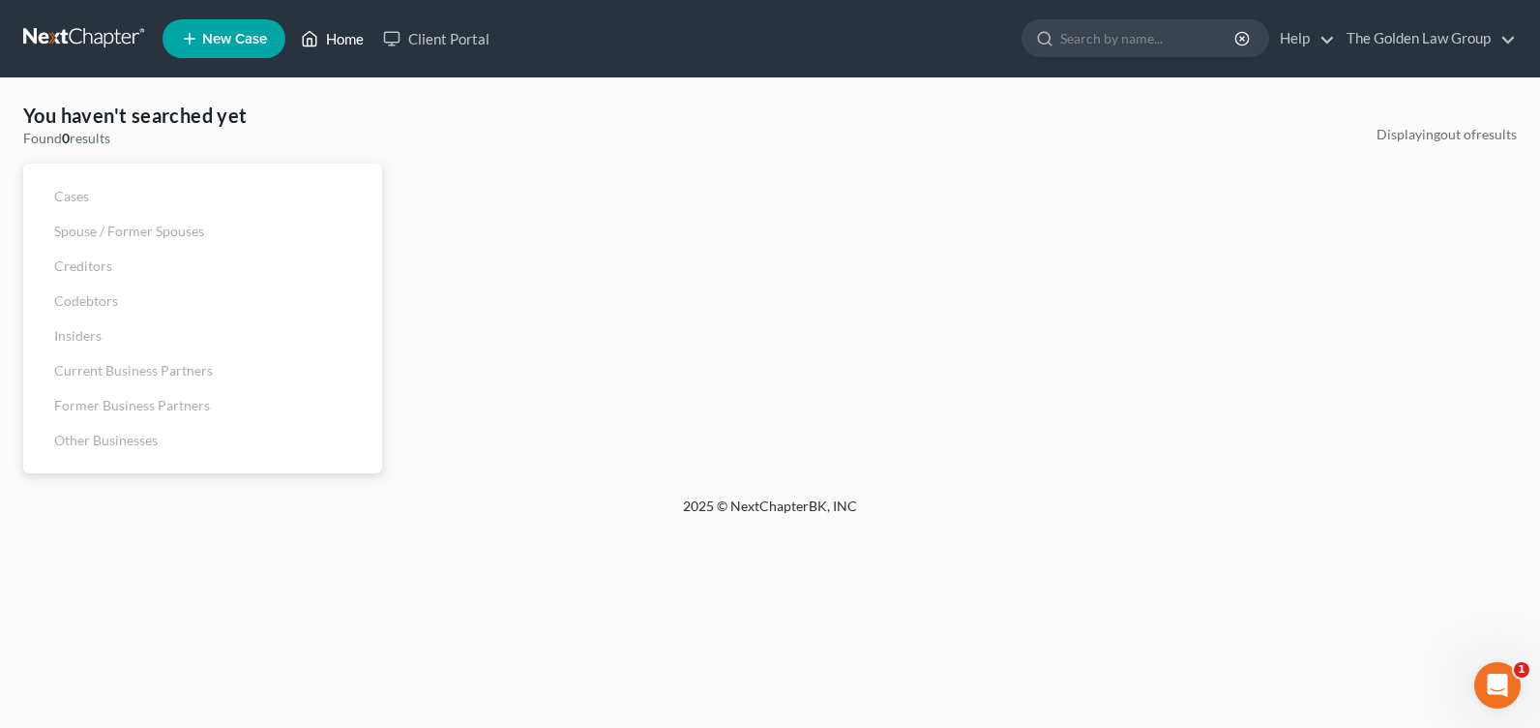
click at [327, 45] on link "Home" at bounding box center [332, 38] width 82 height 35
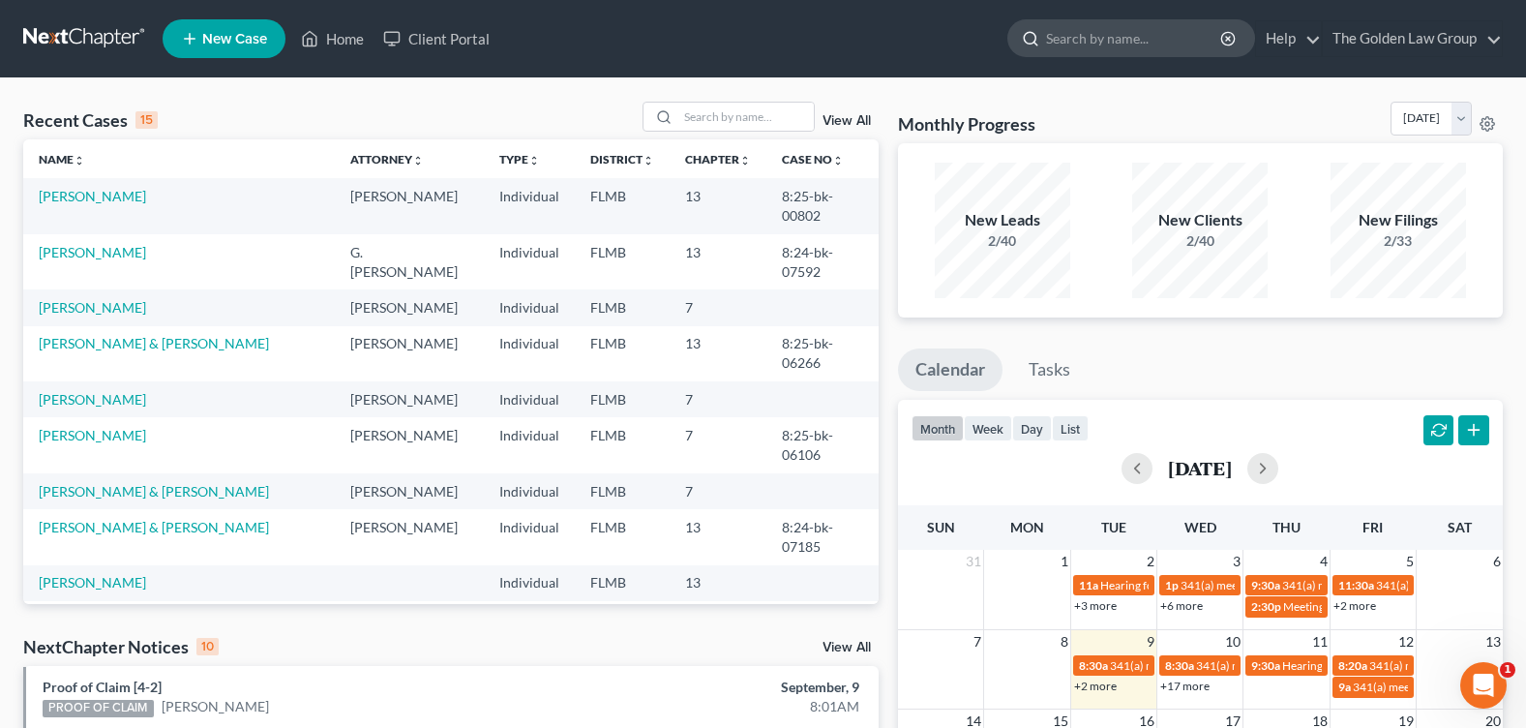
click at [1054, 40] on input "search" at bounding box center [1134, 38] width 177 height 36
click at [1080, 29] on ul "New Case Home Client Portal - No Result - See all results Or Press Enter... Hel…" at bounding box center [833, 39] width 1340 height 50
click at [1080, 29] on input "search" at bounding box center [1134, 38] width 177 height 36
click at [1055, 36] on input "search" at bounding box center [1134, 38] width 177 height 36
type input "RYLAND"
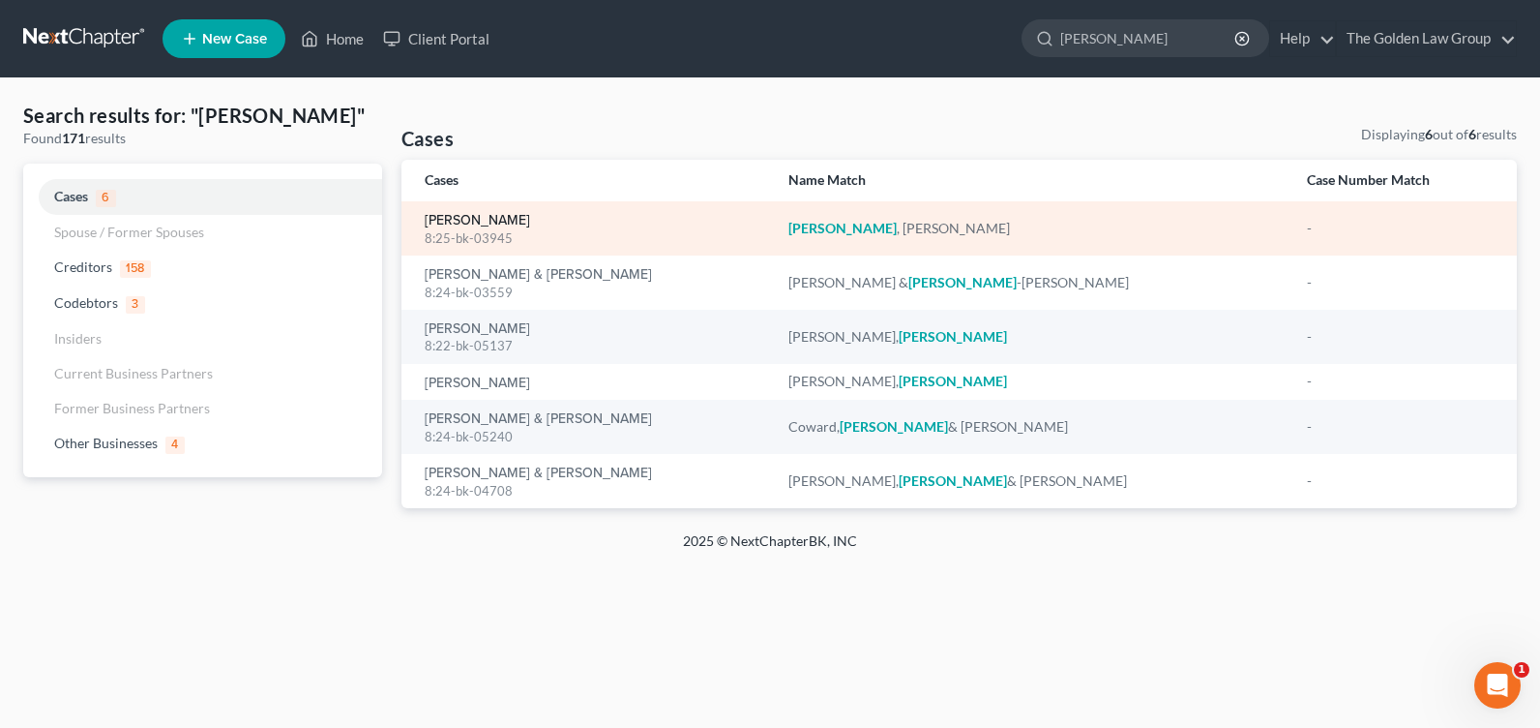
click at [457, 218] on link "Ryland, Louise" at bounding box center [477, 221] width 105 height 14
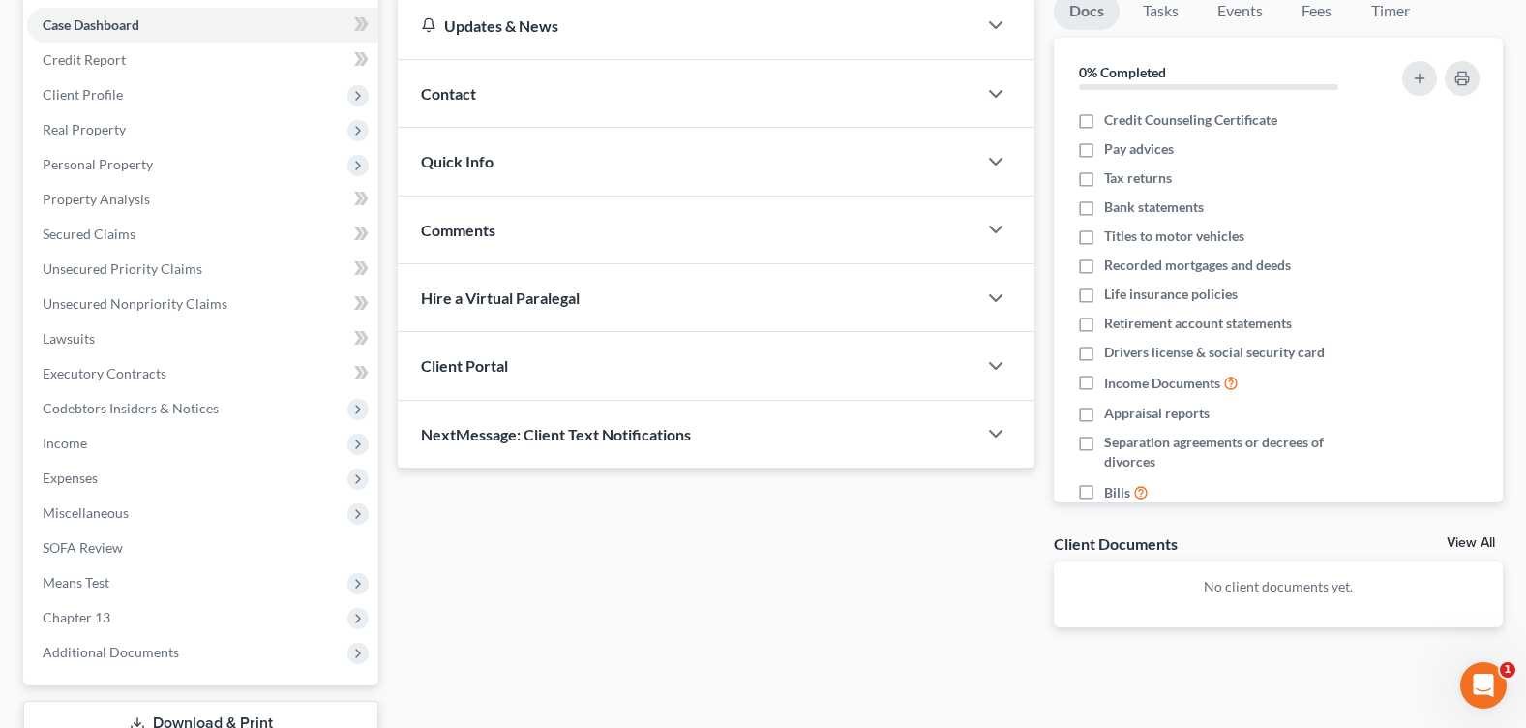
scroll to position [290, 0]
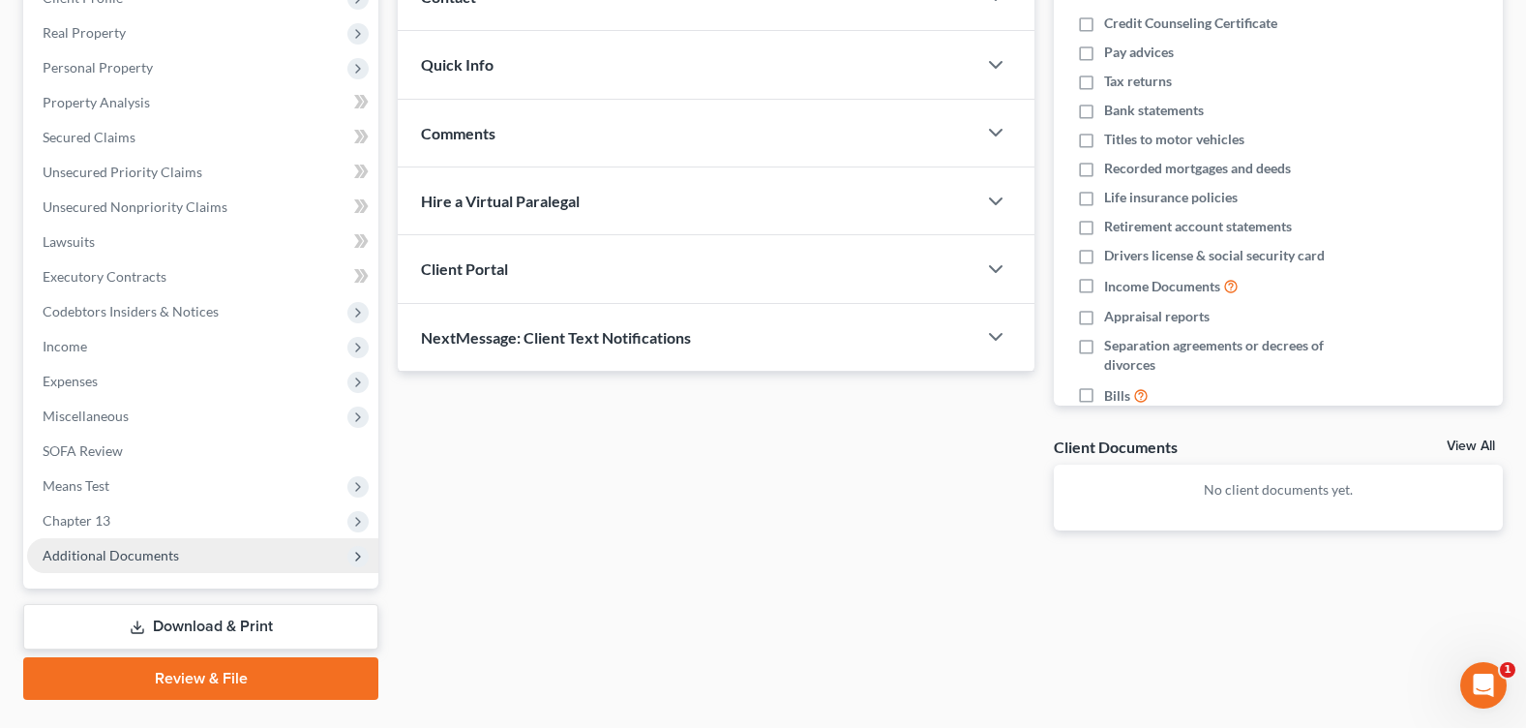
click at [121, 547] on span "Additional Documents" at bounding box center [111, 555] width 136 height 16
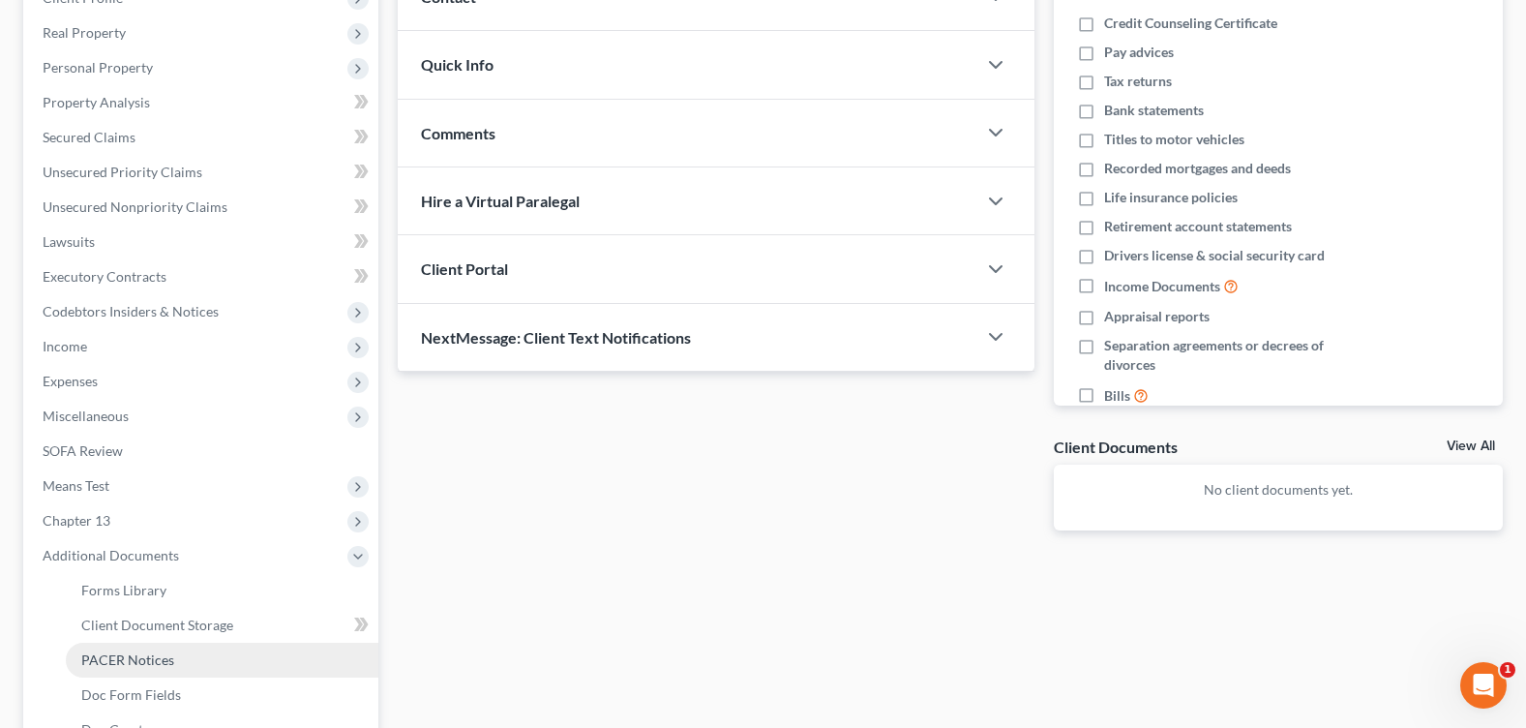
click at [150, 659] on span "PACER Notices" at bounding box center [127, 659] width 93 height 16
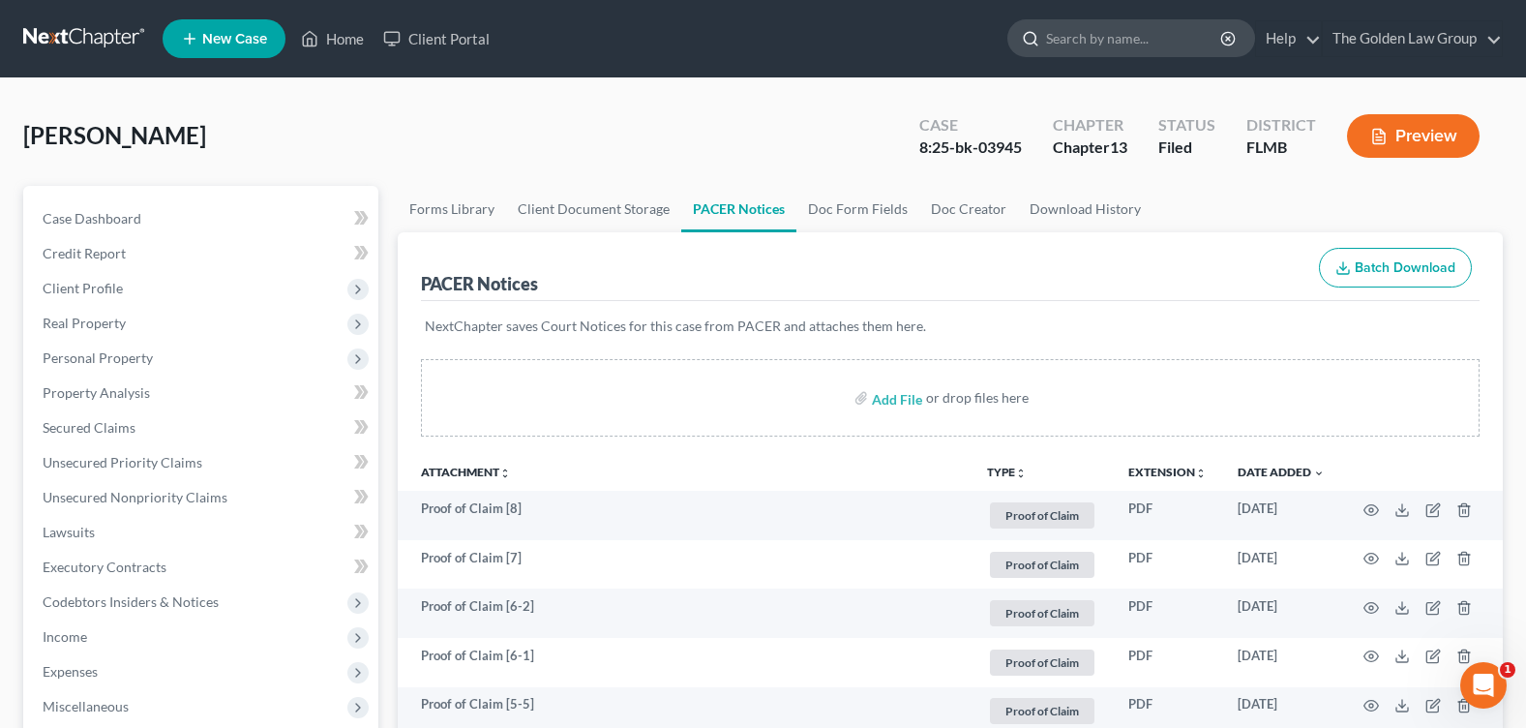
click at [1083, 34] on input "search" at bounding box center [1134, 38] width 177 height 36
type input "carroll"
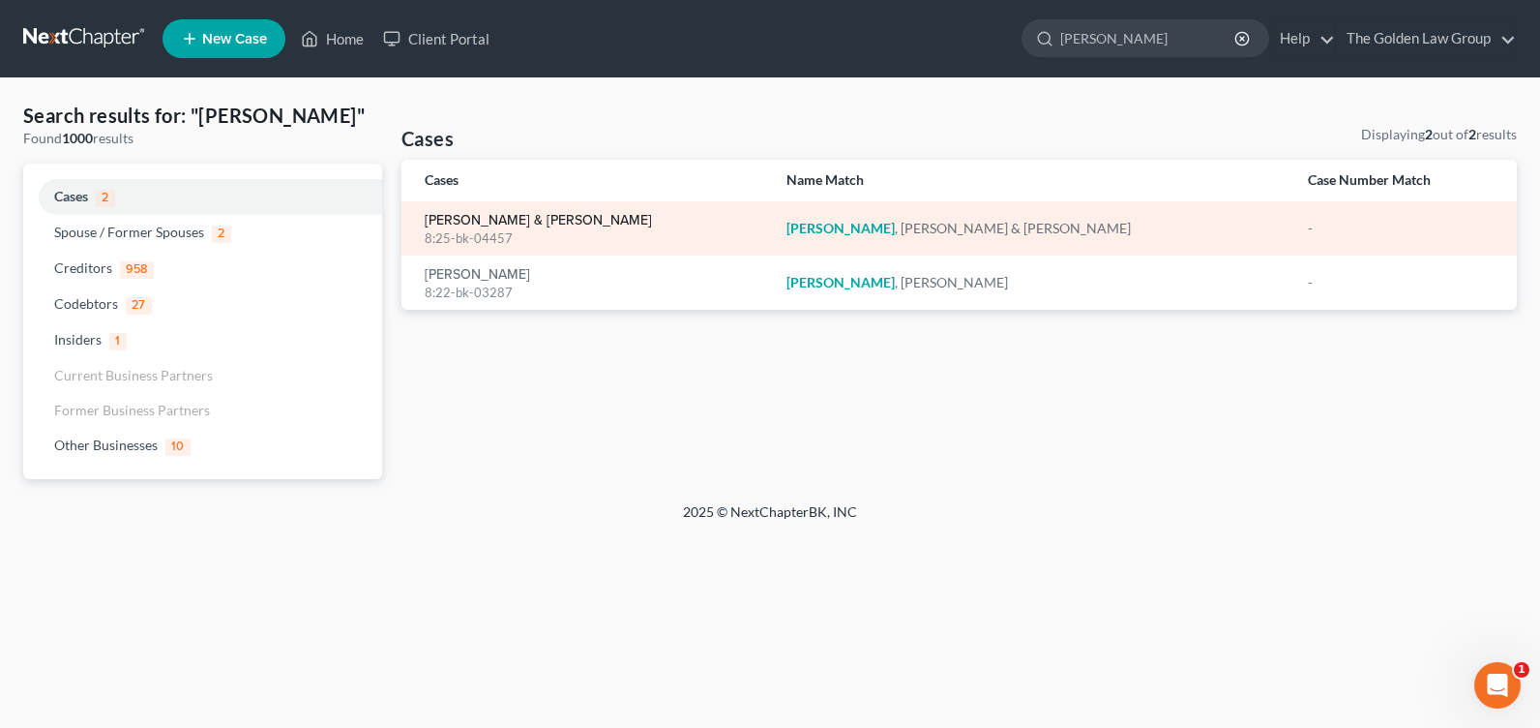
click at [489, 214] on link "Carroll, Patrick & Christina" at bounding box center [538, 221] width 227 height 14
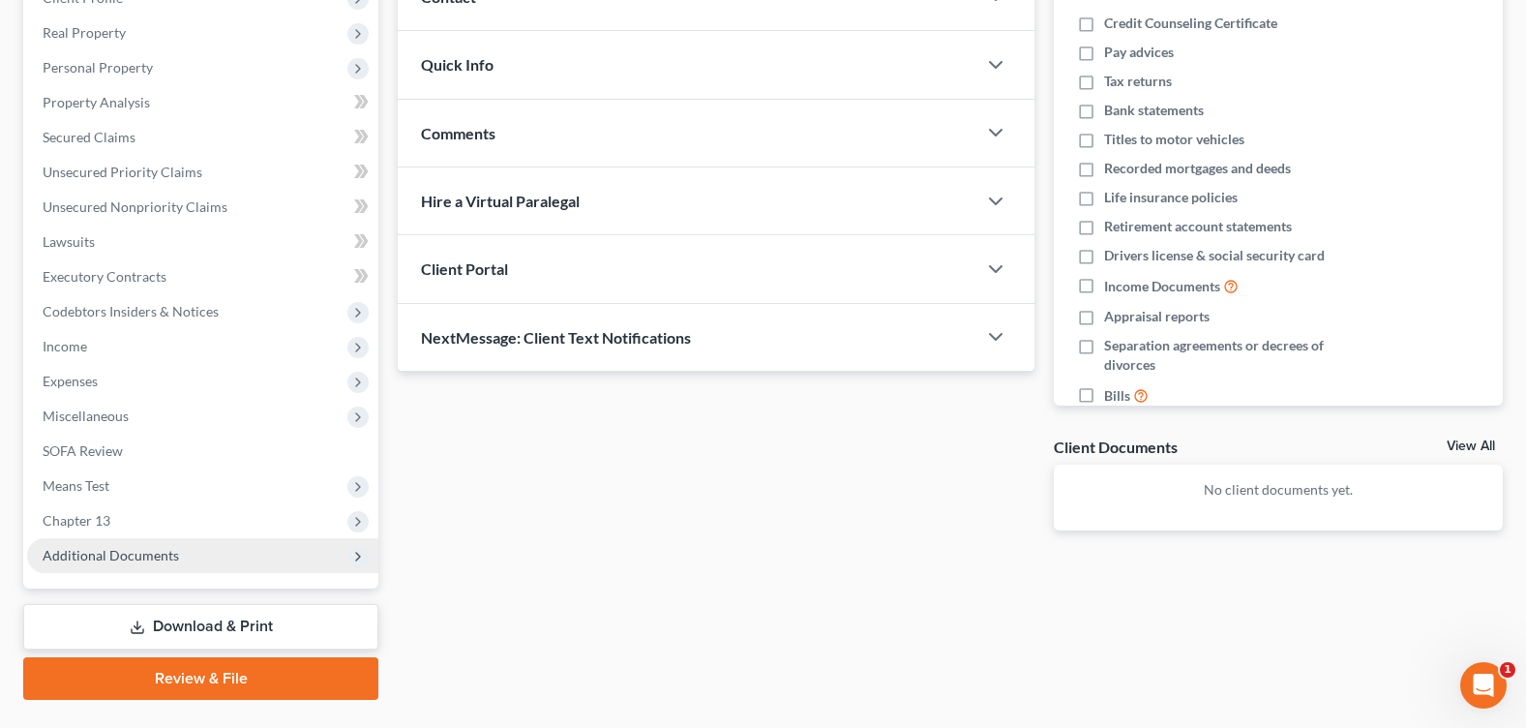
scroll to position [336, 0]
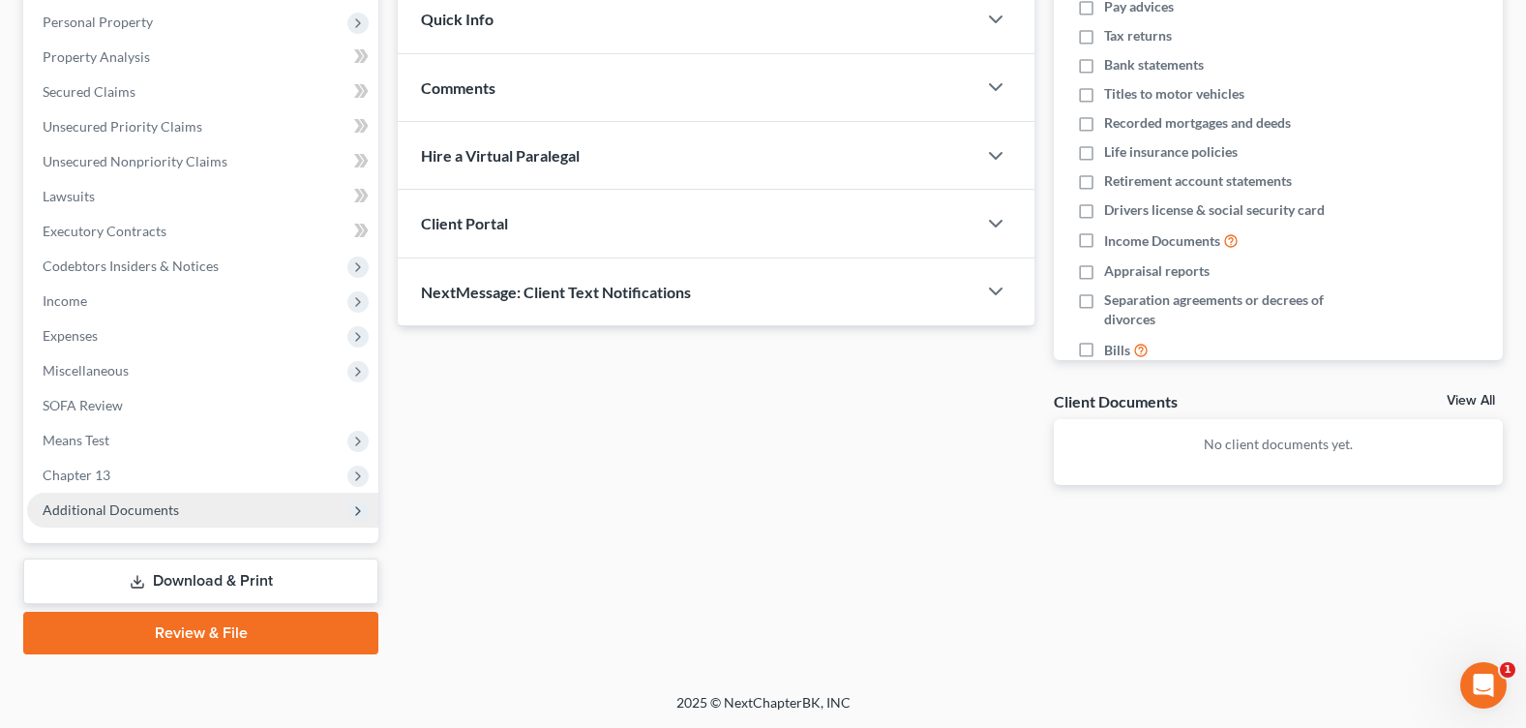
click at [149, 517] on span "Additional Documents" at bounding box center [111, 509] width 136 height 16
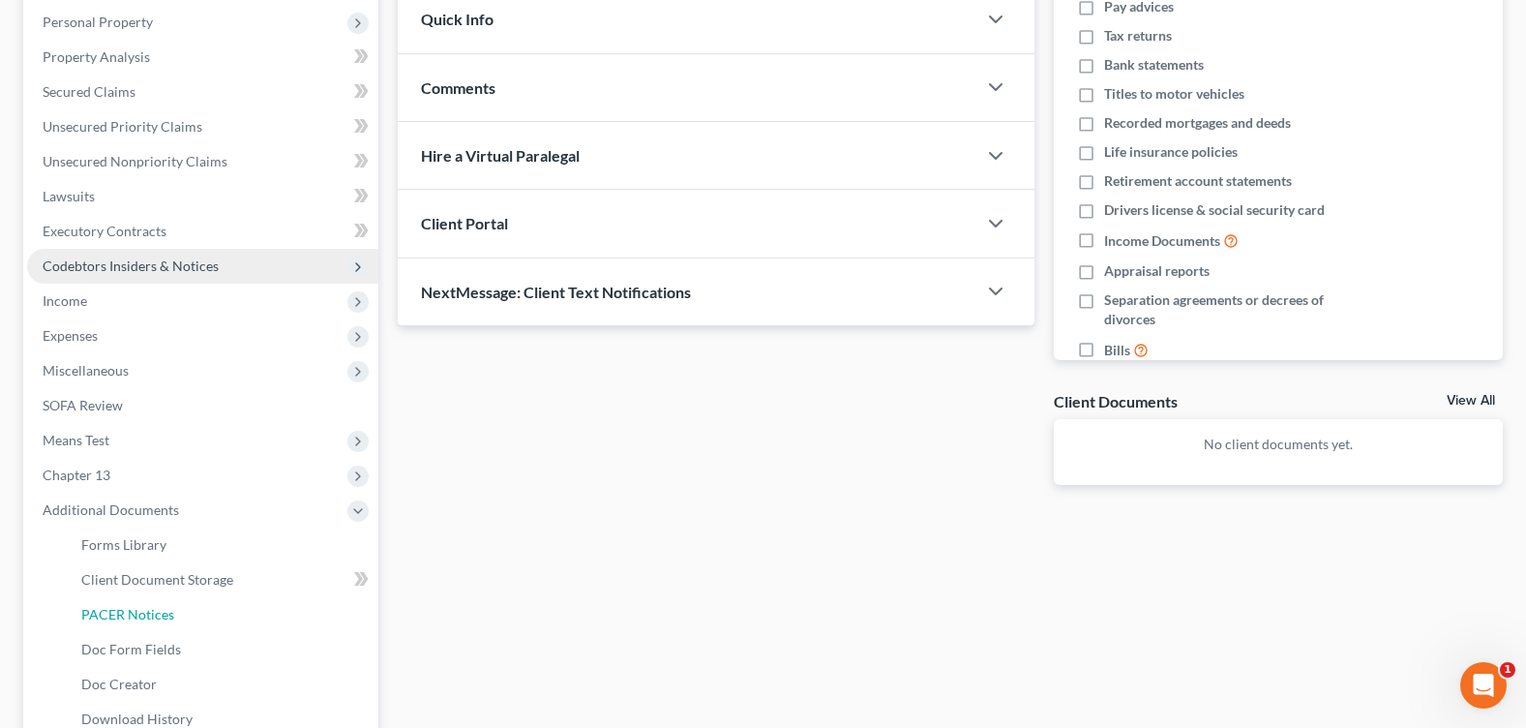
click at [141, 610] on span "PACER Notices" at bounding box center [127, 614] width 93 height 16
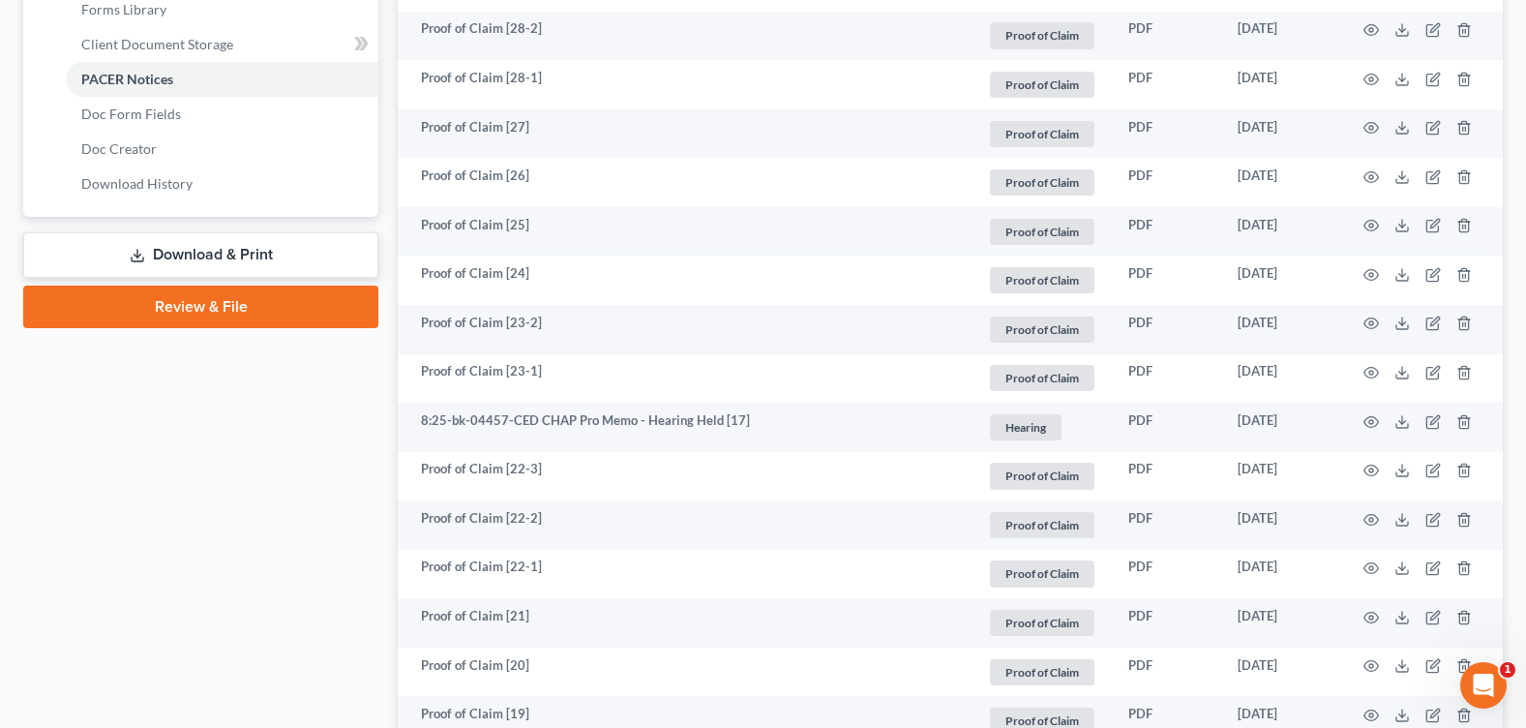
scroll to position [1258, 0]
